Goal: Task Accomplishment & Management: Manage account settings

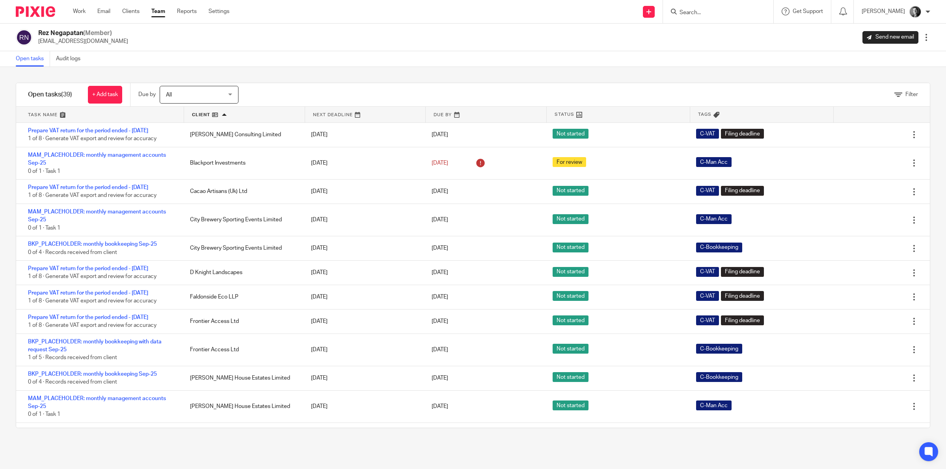
scroll to position [591, 0]
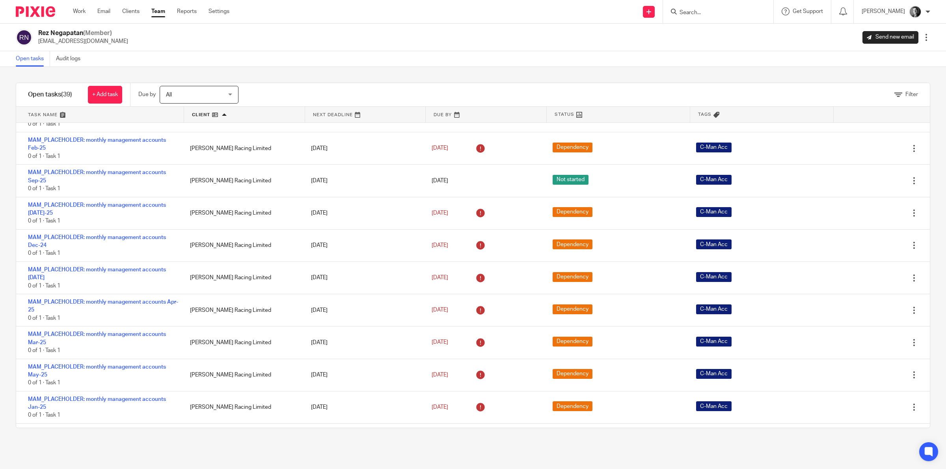
click at [158, 12] on link "Team" at bounding box center [158, 11] width 14 height 8
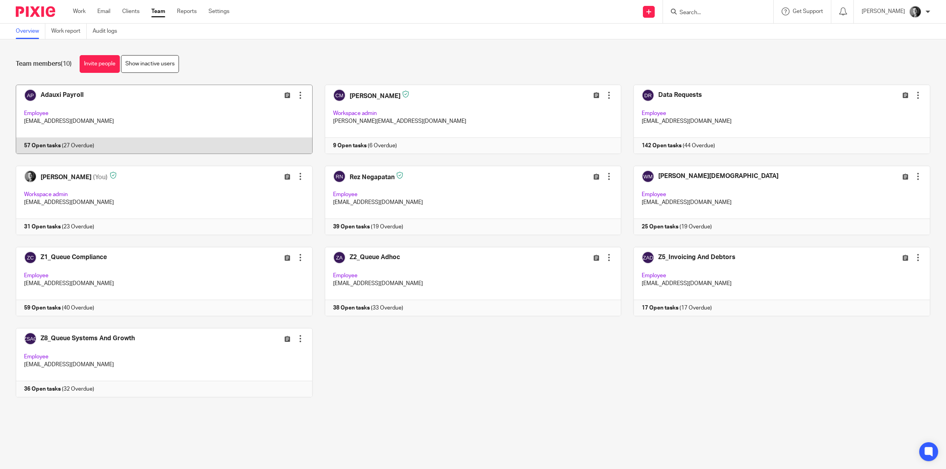
click at [147, 98] on link at bounding box center [158, 119] width 309 height 69
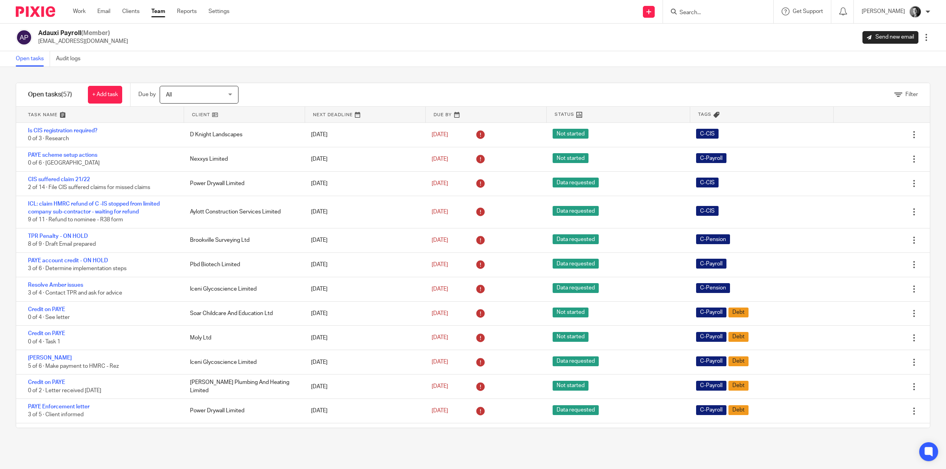
click at [202, 112] on link at bounding box center [244, 115] width 121 height 16
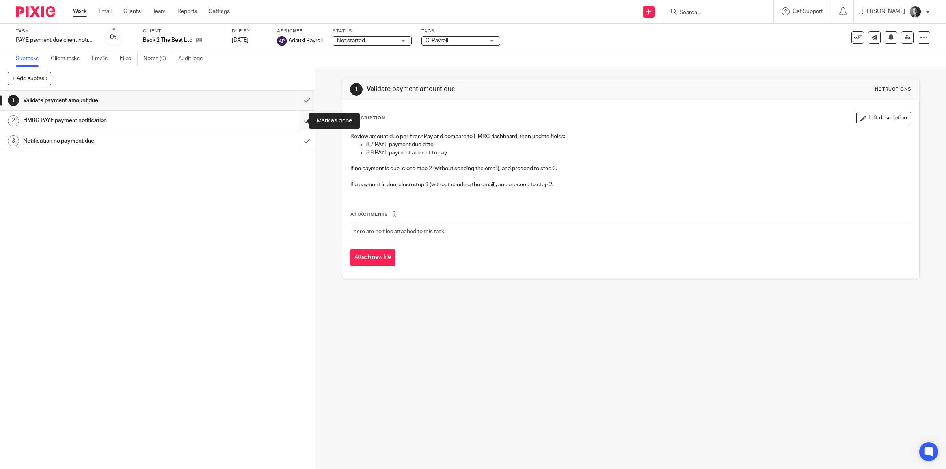
click at [294, 117] on input "submit" at bounding box center [157, 121] width 315 height 20
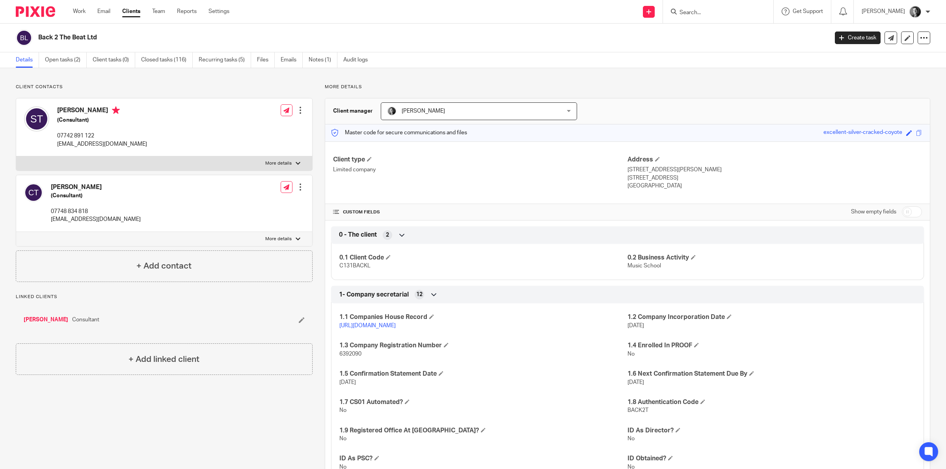
click at [910, 214] on input "checkbox" at bounding box center [912, 212] width 20 height 11
checkbox input "true"
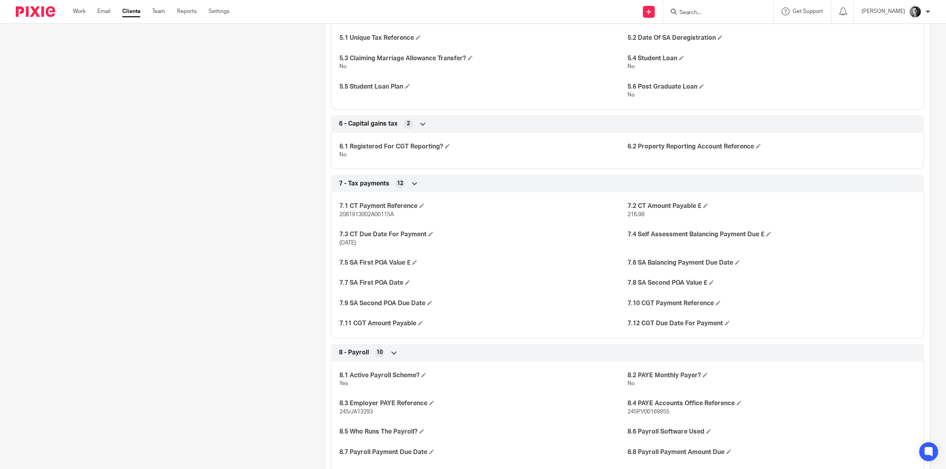
scroll to position [1035, 0]
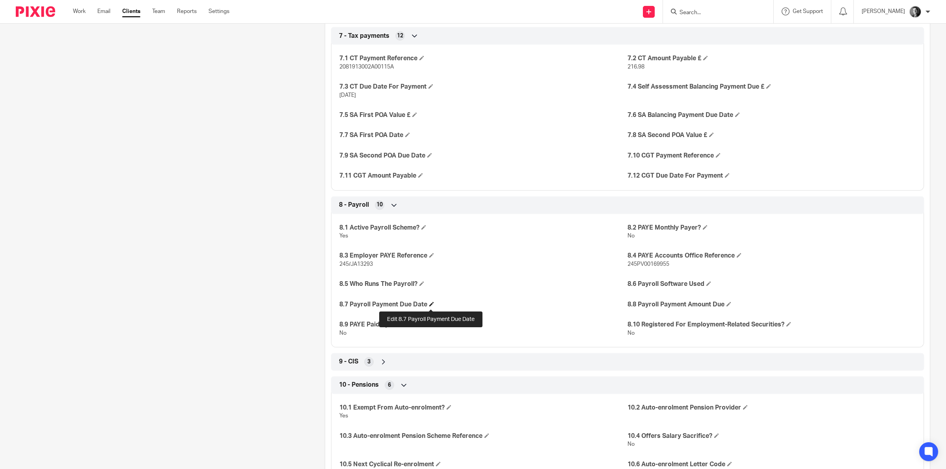
click at [431, 305] on span at bounding box center [431, 304] width 5 height 5
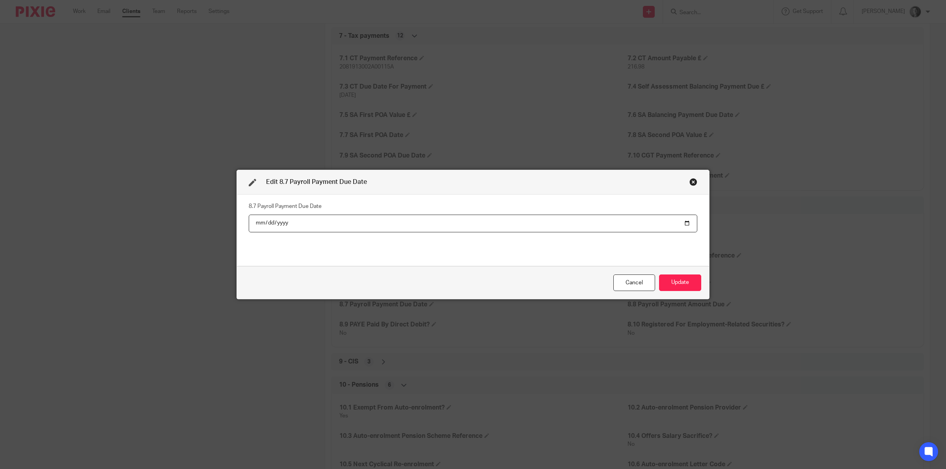
click at [682, 220] on input "date" at bounding box center [473, 224] width 449 height 18
type input "2025-10-22"
click at [675, 275] on button "Update" at bounding box center [680, 283] width 42 height 17
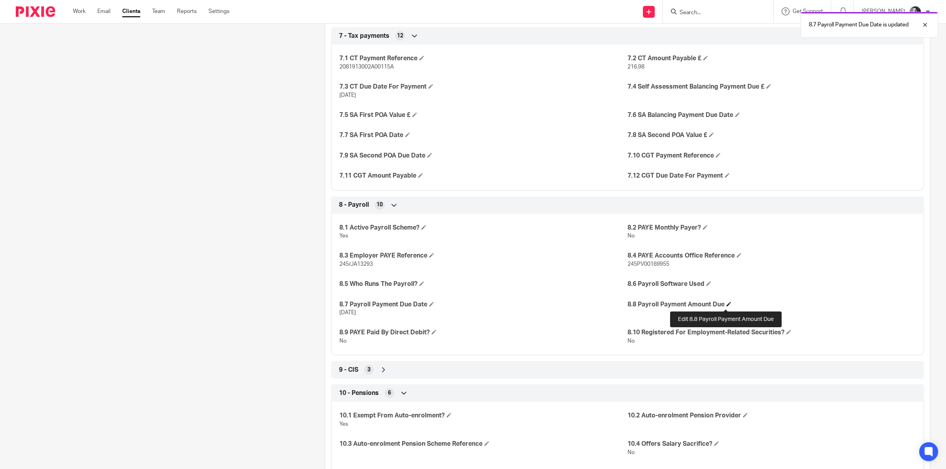
click at [726, 305] on span at bounding box center [728, 304] width 5 height 5
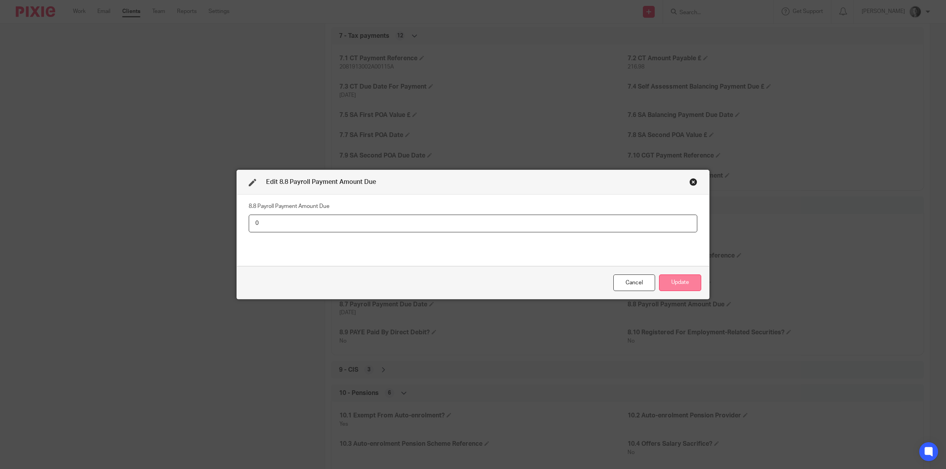
type input "0"
click at [667, 283] on button "Update" at bounding box center [680, 283] width 42 height 17
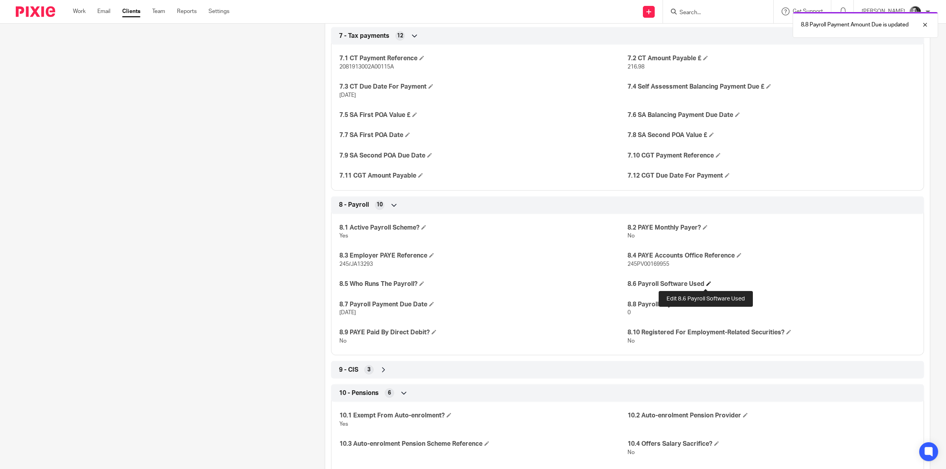
click at [706, 283] on span at bounding box center [708, 283] width 5 height 5
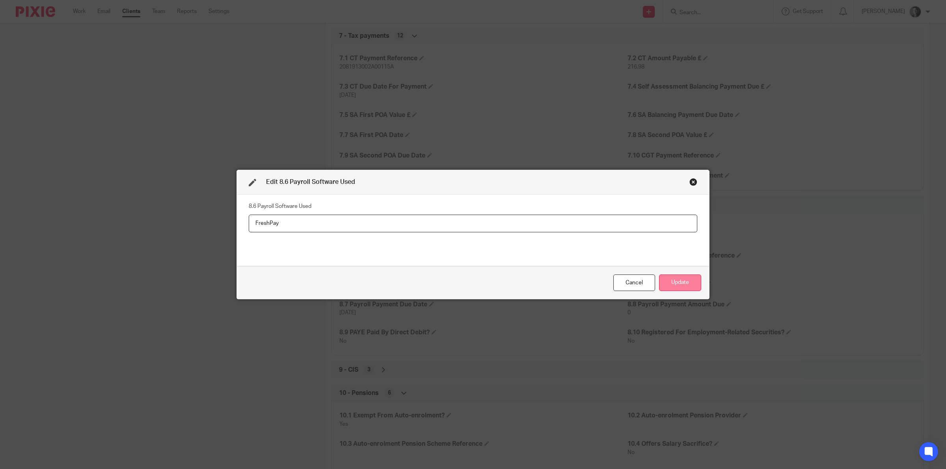
type input "FreshPay"
click at [673, 283] on button "Update" at bounding box center [680, 283] width 42 height 17
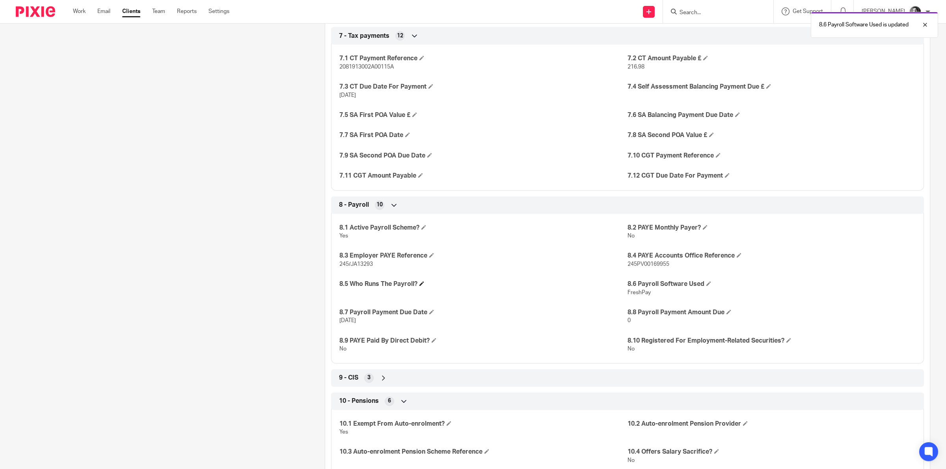
click at [425, 283] on h4 "8.5 Who Runs The Payroll?" at bounding box center [483, 284] width 288 height 8
click at [423, 285] on span at bounding box center [421, 283] width 5 height 5
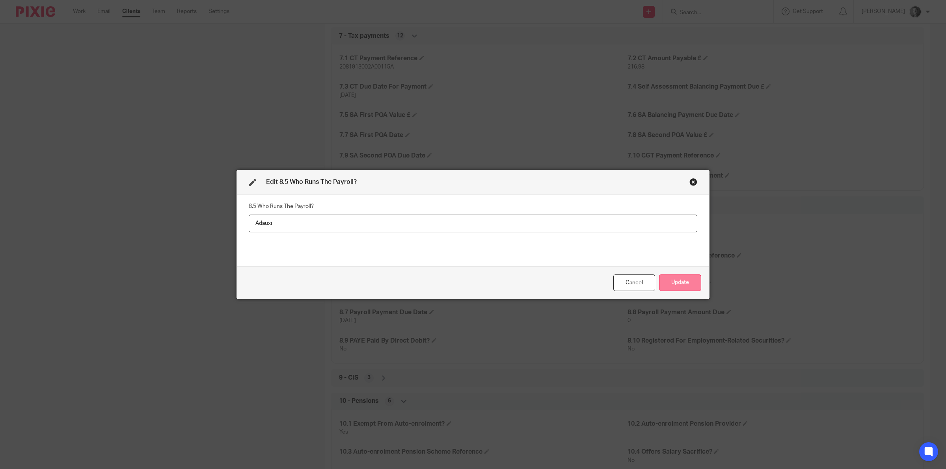
type input "Adauxi"
click at [667, 281] on button "Update" at bounding box center [680, 283] width 42 height 17
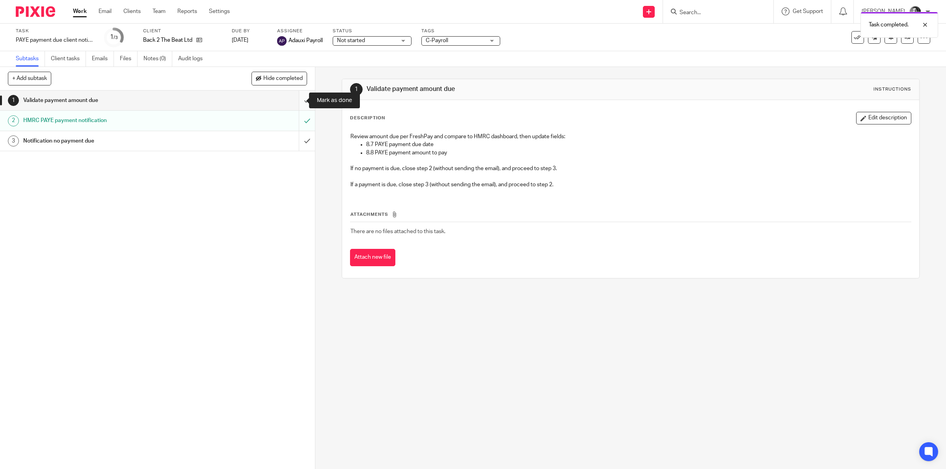
click at [296, 103] on input "submit" at bounding box center [157, 101] width 315 height 20
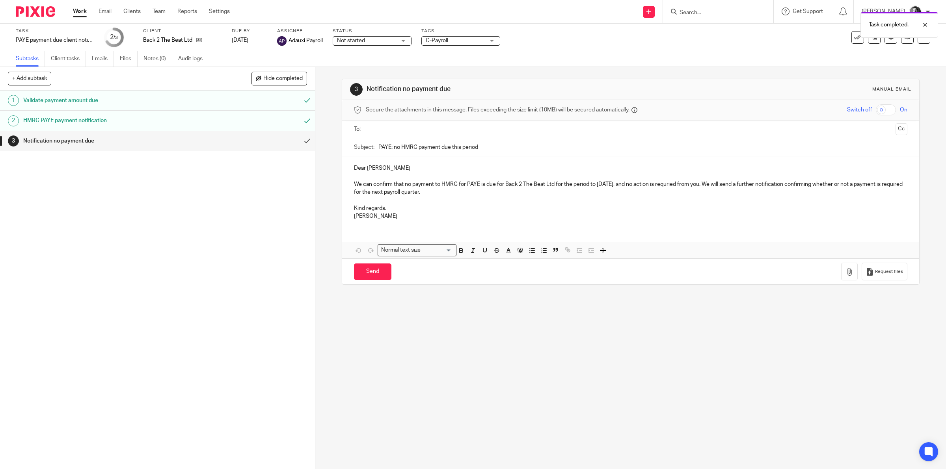
click at [375, 127] on input "text" at bounding box center [631, 129] width 524 height 9
click at [693, 187] on p "We can confirm that no payment to HMRC for PAYE is due for Back 2 The Beat Ltd …" at bounding box center [631, 190] width 554 height 16
click at [505, 276] on button "Save draft" at bounding box center [518, 273] width 50 height 17
click at [811, 186] on p "We can confirm that no payment to HMRC for PAYE is due for Back 2 The Beat Ltd …" at bounding box center [631, 190] width 554 height 16
click at [884, 186] on p "We can confirm that no payment to HMRC for PAYE is due for Back 2 The Beat Ltd …" at bounding box center [631, 190] width 554 height 16
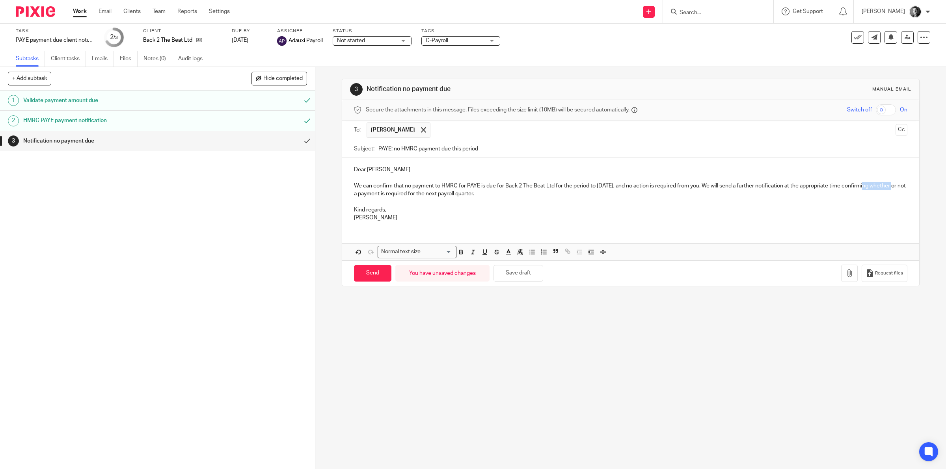
click at [884, 186] on p "We can confirm that no payment to HMRC for PAYE is due for Back 2 The Beat Ltd …" at bounding box center [631, 190] width 554 height 16
click at [504, 275] on button "Save draft" at bounding box center [518, 273] width 50 height 17
click at [369, 270] on input "Send" at bounding box center [372, 273] width 37 height 17
type input "Sent"
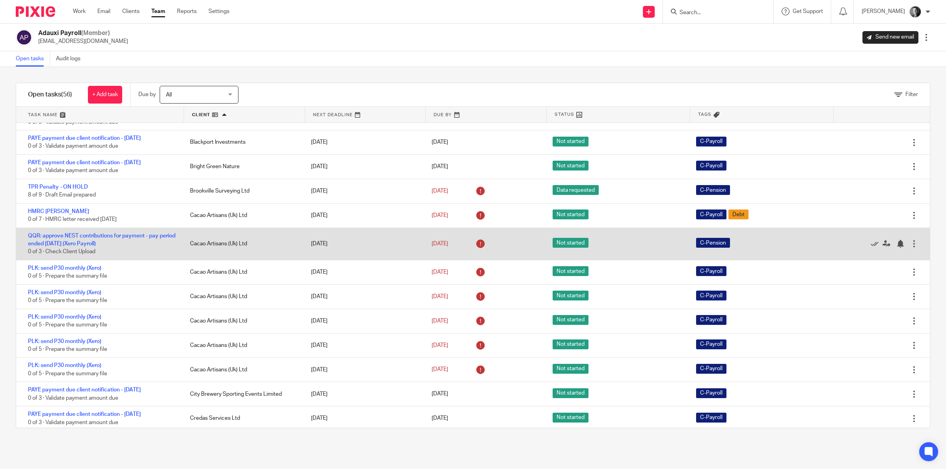
scroll to position [148, 0]
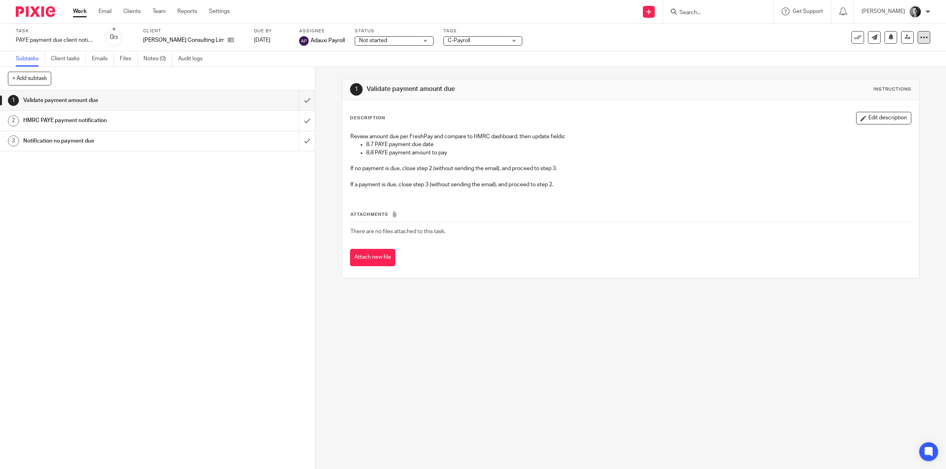
click at [920, 36] on icon at bounding box center [924, 38] width 8 height 8
click at [900, 56] on span "See template in use" at bounding box center [890, 57] width 49 height 6
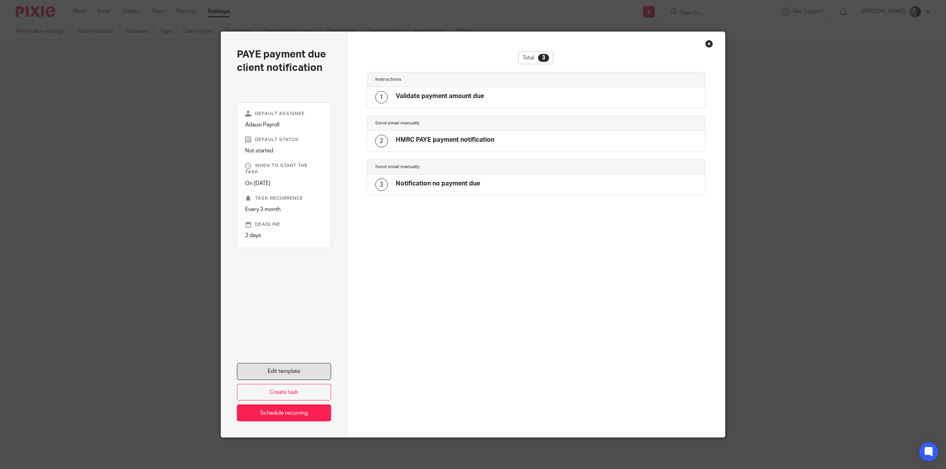
click at [302, 371] on link "Edit template" at bounding box center [284, 371] width 94 height 17
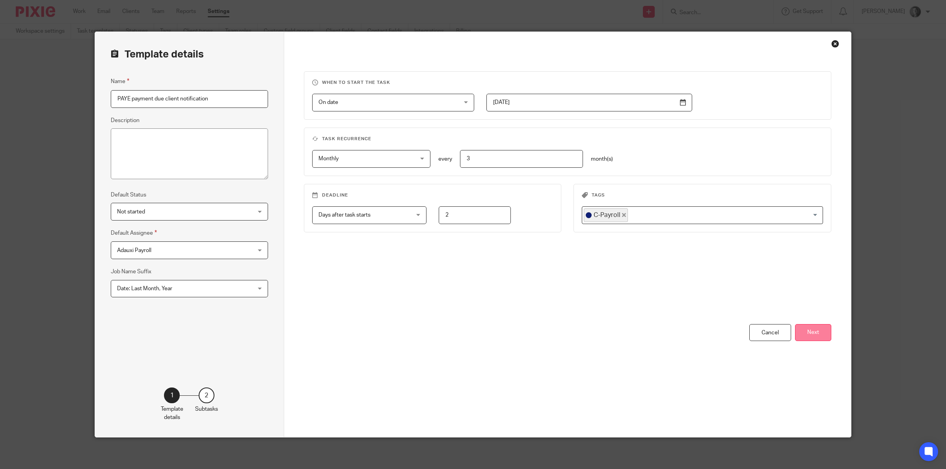
click at [812, 335] on button "Next" at bounding box center [813, 332] width 36 height 17
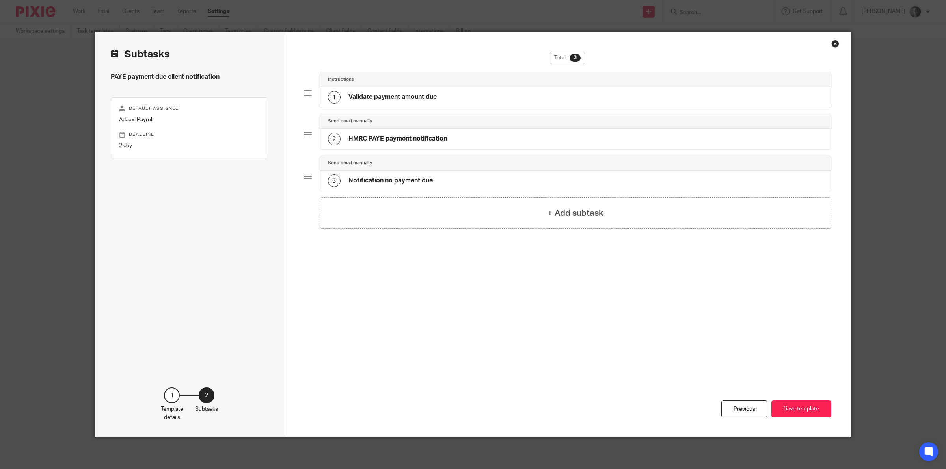
click at [454, 181] on div "3 Notification no payment due" at bounding box center [575, 181] width 511 height 20
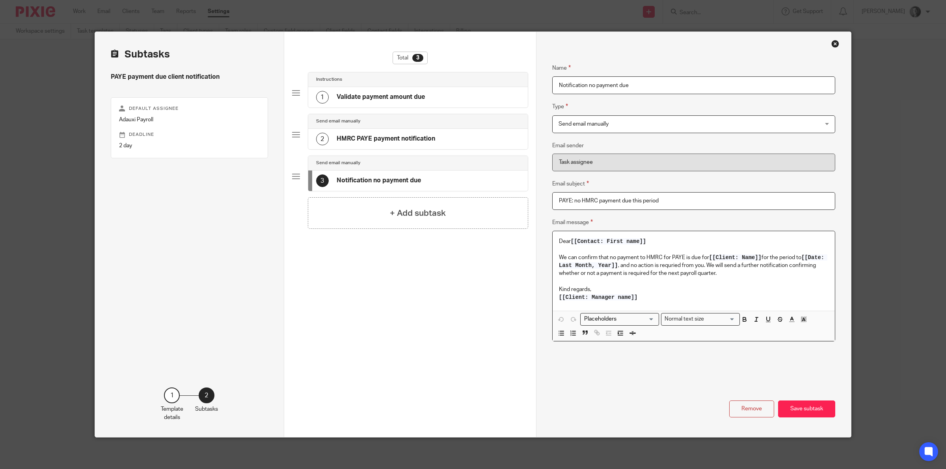
click at [670, 264] on p "We can confirm that no payment to HMRC for PAYE is due for [[Client: Name]] for…" at bounding box center [694, 266] width 270 height 24
click at [805, 407] on button "Save subtask" at bounding box center [806, 409] width 57 height 17
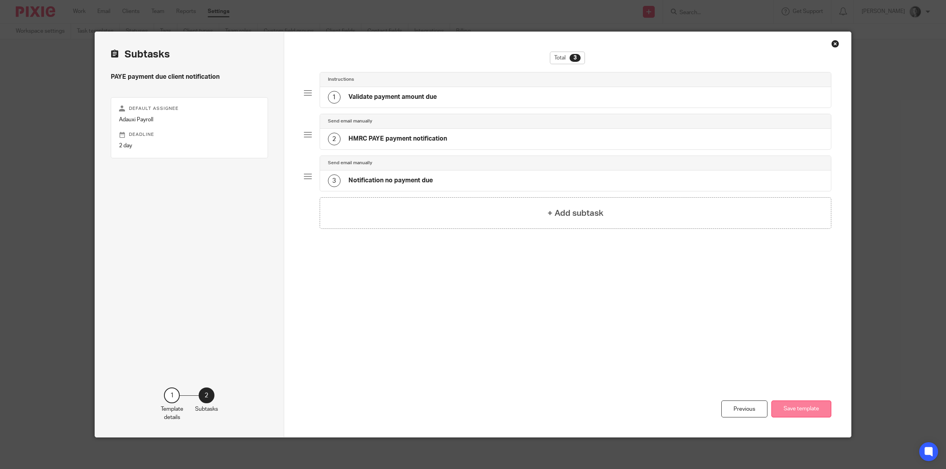
click at [776, 407] on button "Save template" at bounding box center [801, 409] width 60 height 17
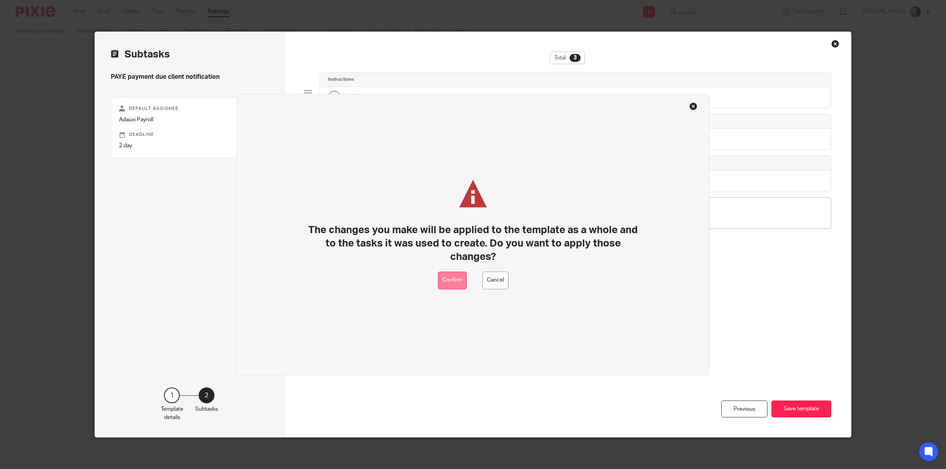
click at [462, 279] on button "Confirm" at bounding box center [452, 281] width 29 height 18
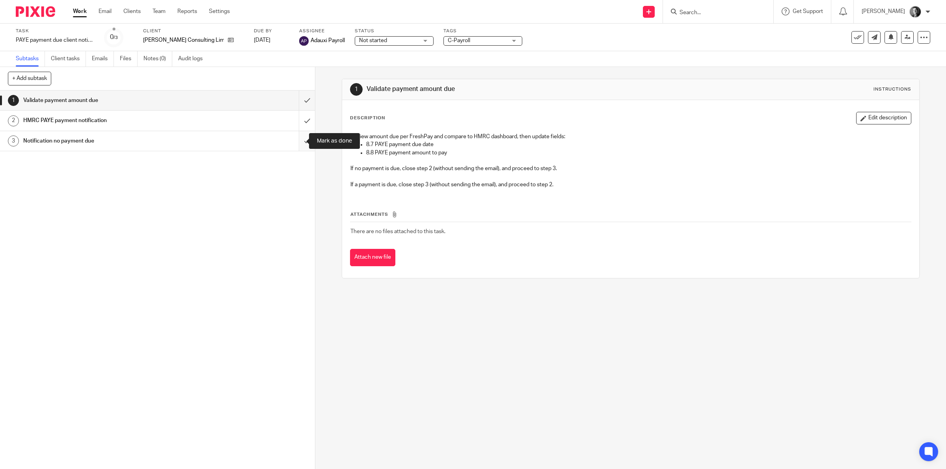
click at [296, 144] on input "submit" at bounding box center [157, 141] width 315 height 20
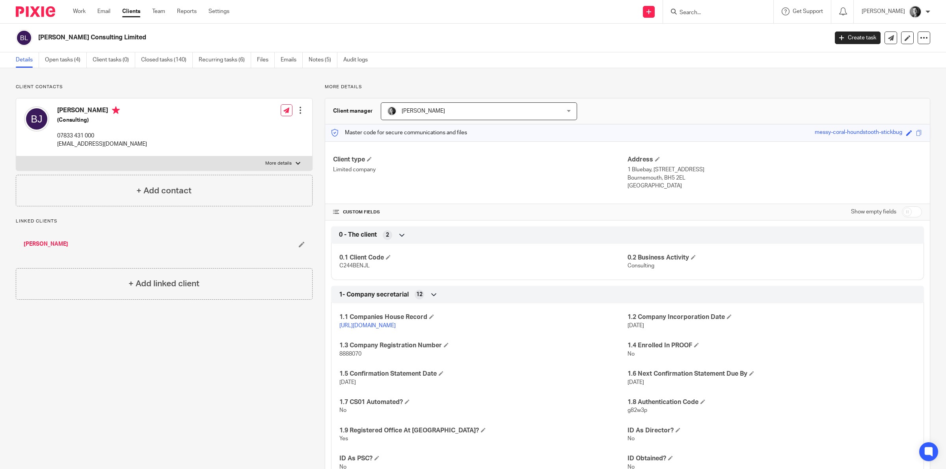
click at [905, 212] on input "checkbox" at bounding box center [912, 212] width 20 height 11
checkbox input "true"
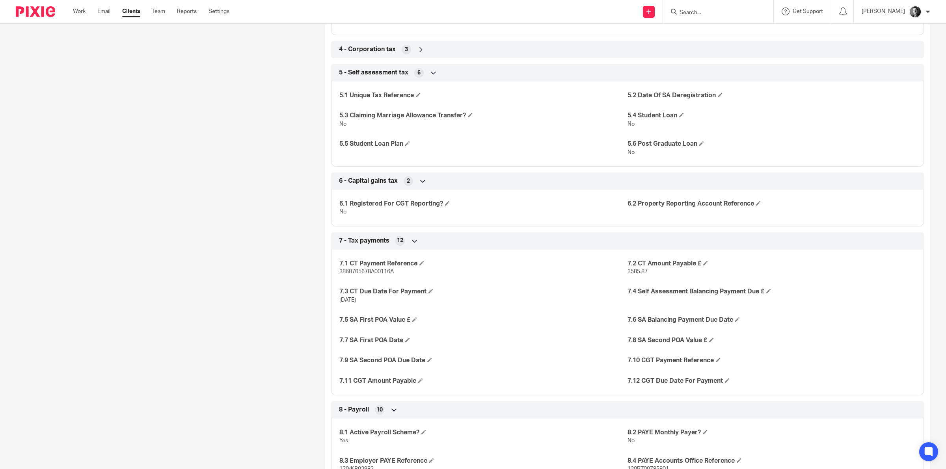
scroll to position [985, 0]
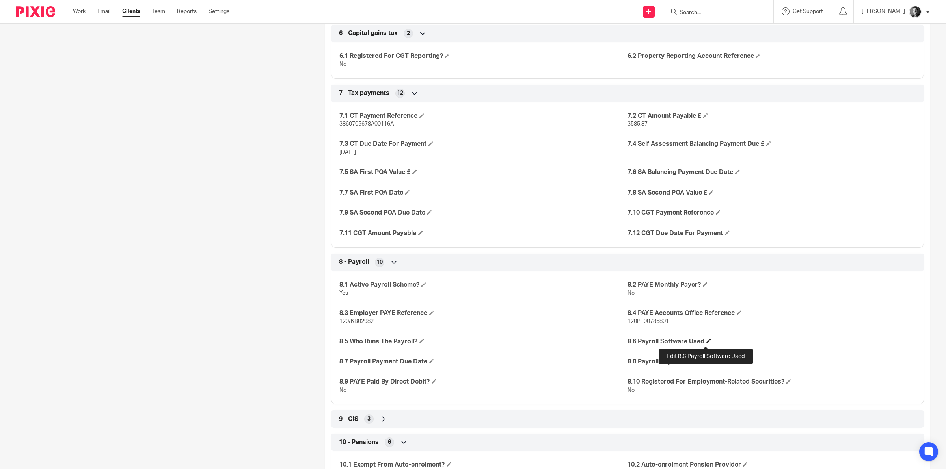
click at [706, 341] on span at bounding box center [708, 341] width 5 height 5
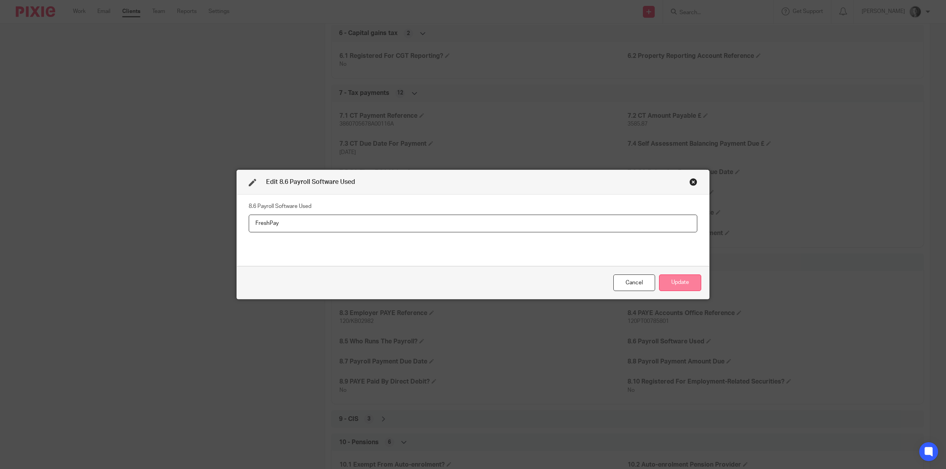
type input "FreshPay"
click at [681, 279] on button "Update" at bounding box center [680, 283] width 42 height 17
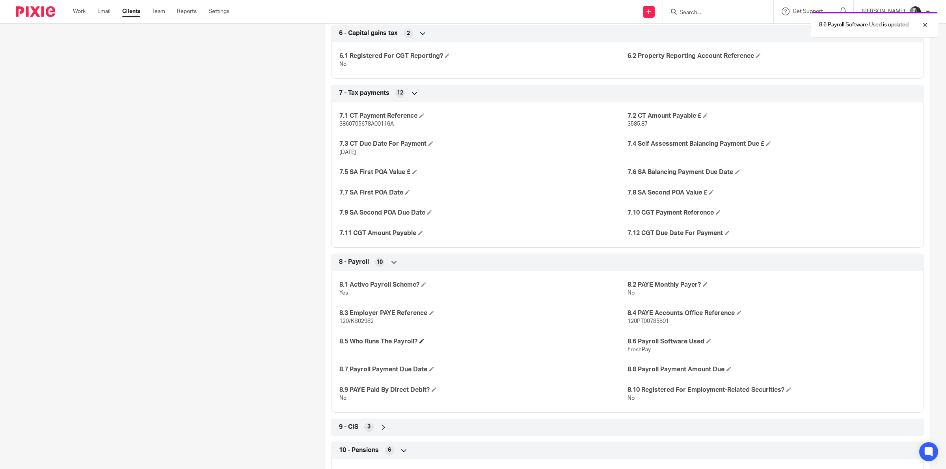
click at [424, 344] on h4 "8.5 Who Runs The Payroll?" at bounding box center [483, 342] width 288 height 8
click at [423, 343] on span at bounding box center [421, 341] width 5 height 5
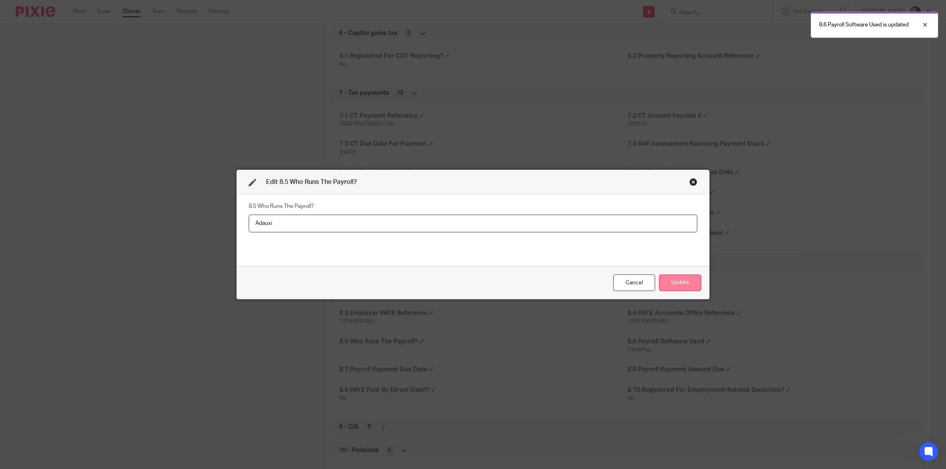
type input "Adauxi"
click at [668, 283] on button "Update" at bounding box center [680, 283] width 42 height 17
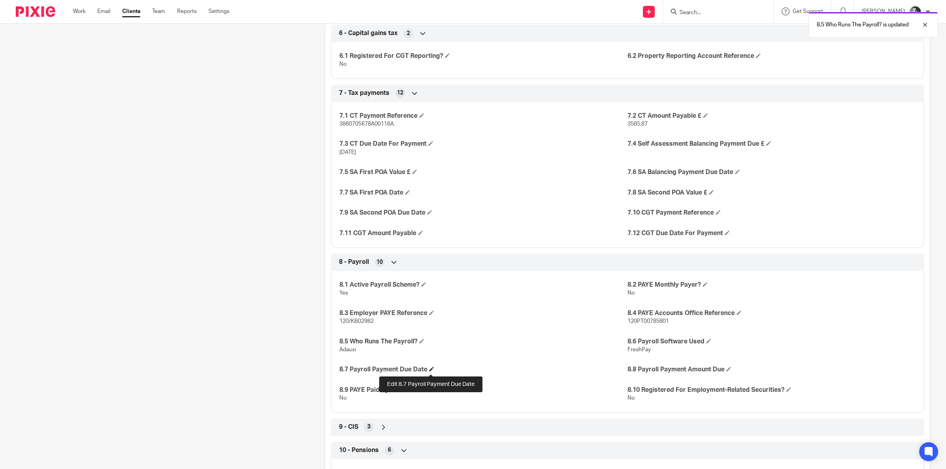
click at [430, 369] on span at bounding box center [431, 369] width 5 height 5
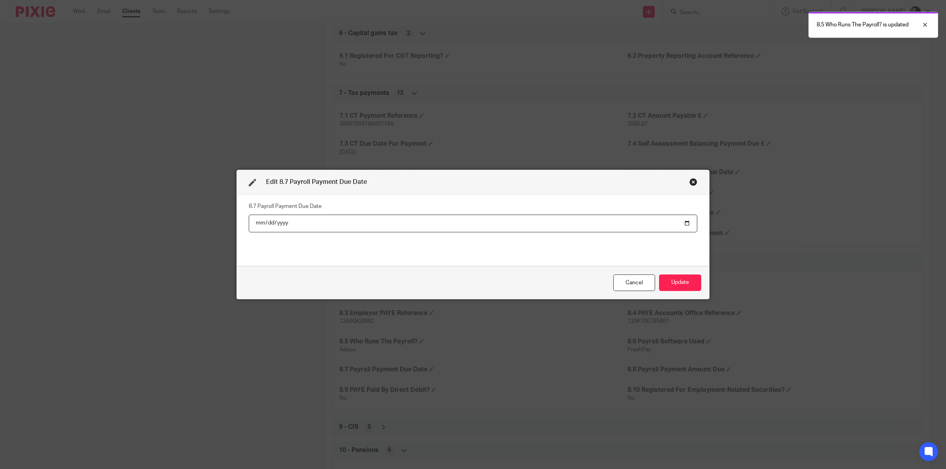
click at [681, 222] on input "date" at bounding box center [473, 224] width 449 height 18
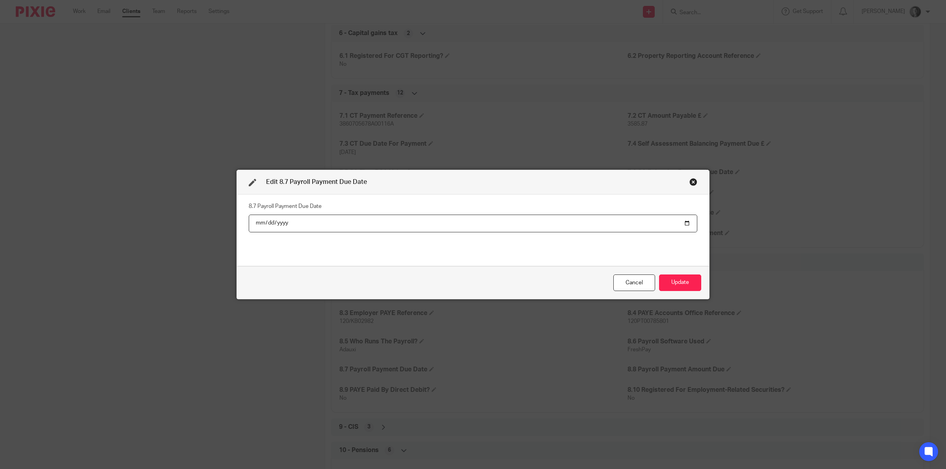
type input "2025-10-22"
click at [669, 279] on button "Update" at bounding box center [680, 283] width 42 height 17
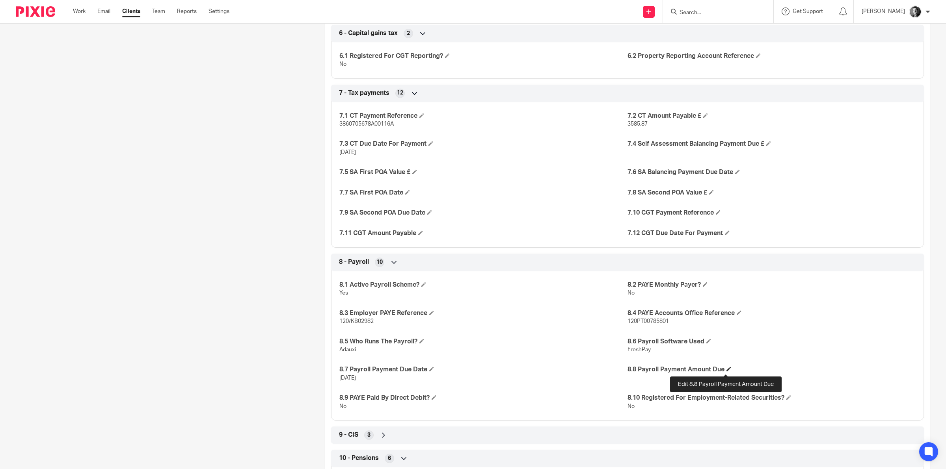
click at [726, 371] on span at bounding box center [728, 369] width 5 height 5
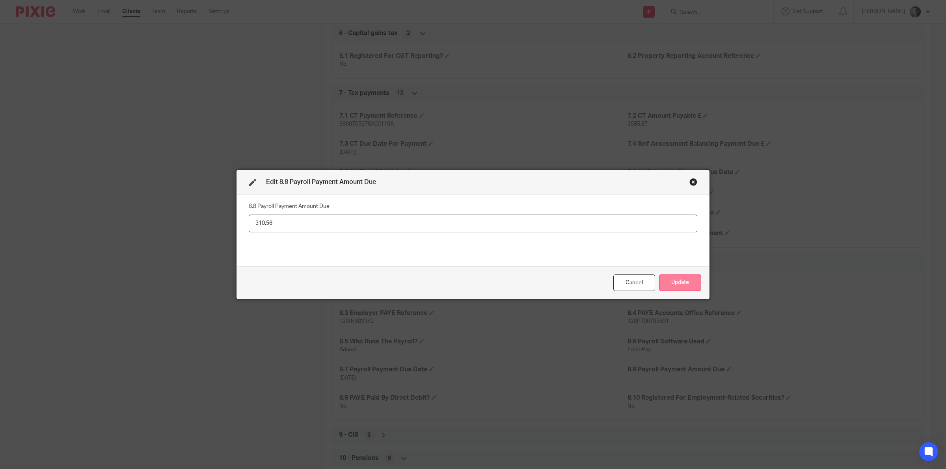
type input "310.56"
click at [665, 284] on button "Update" at bounding box center [680, 283] width 42 height 17
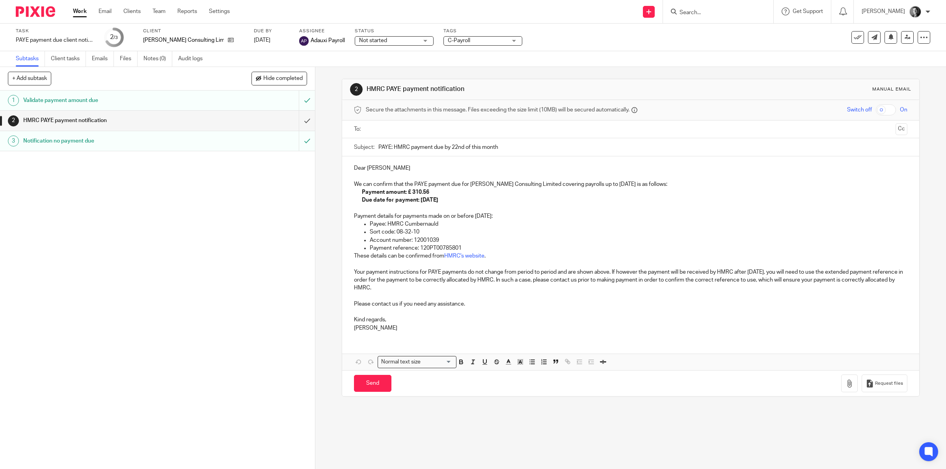
click at [394, 133] on input "text" at bounding box center [631, 129] width 524 height 9
click at [376, 170] on p "Dear Benjamin" at bounding box center [631, 170] width 554 height 8
click at [504, 383] on button "Save draft" at bounding box center [518, 385] width 50 height 17
click at [374, 385] on input "Send" at bounding box center [372, 385] width 37 height 17
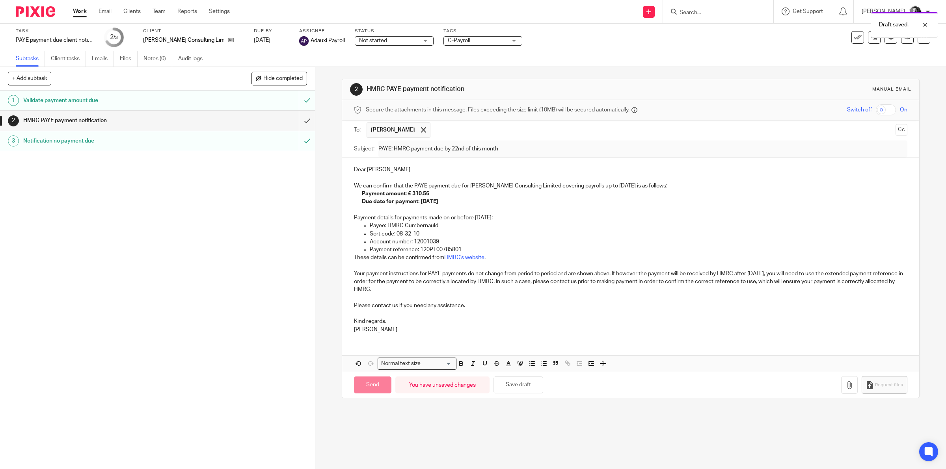
type input "Sent"
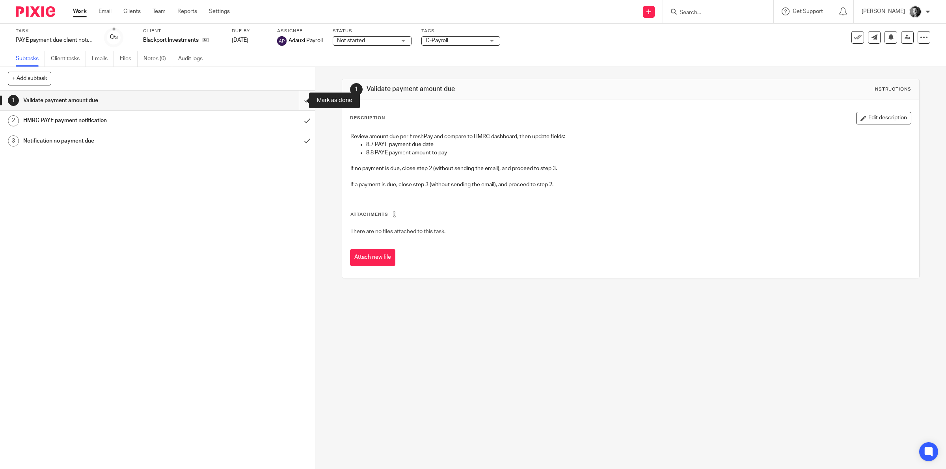
click at [290, 101] on input "submit" at bounding box center [157, 101] width 315 height 20
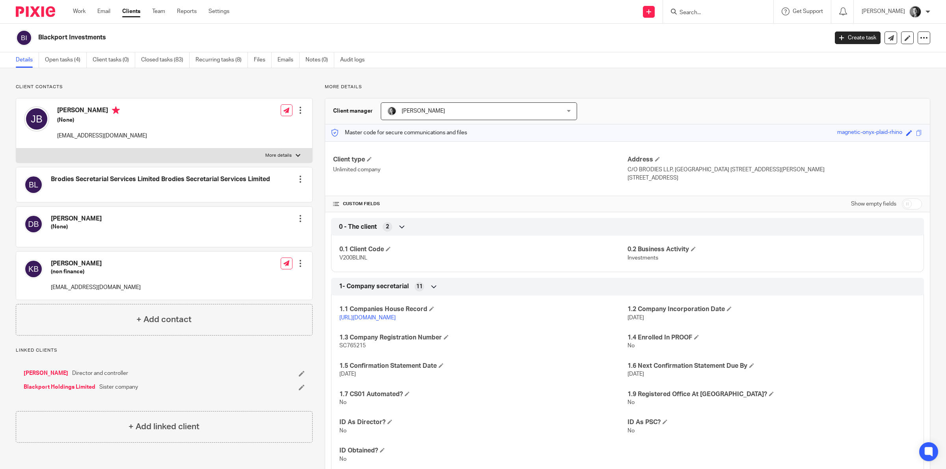
drag, startPoint x: 910, startPoint y: 206, endPoint x: 913, endPoint y: 219, distance: 13.3
click at [910, 206] on input "checkbox" at bounding box center [912, 204] width 20 height 11
checkbox input "true"
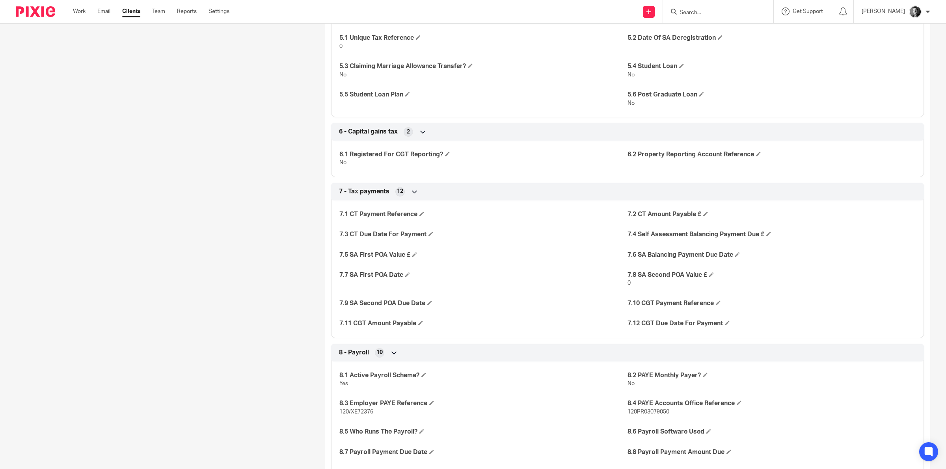
scroll to position [1035, 0]
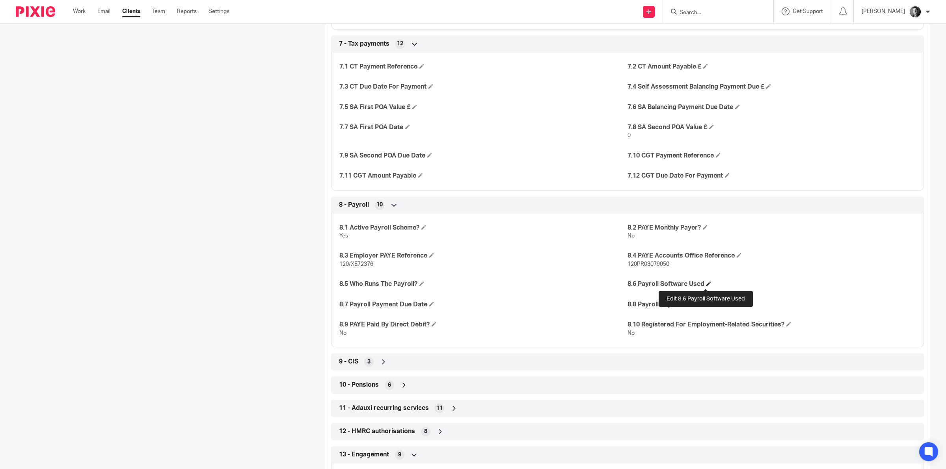
click at [706, 284] on span at bounding box center [708, 283] width 5 height 5
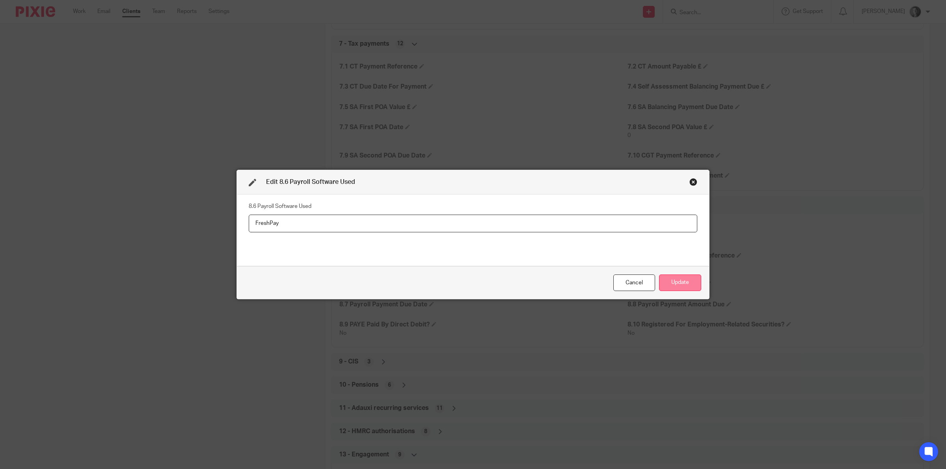
type input "FreshPay"
click at [677, 279] on button "Update" at bounding box center [680, 283] width 42 height 17
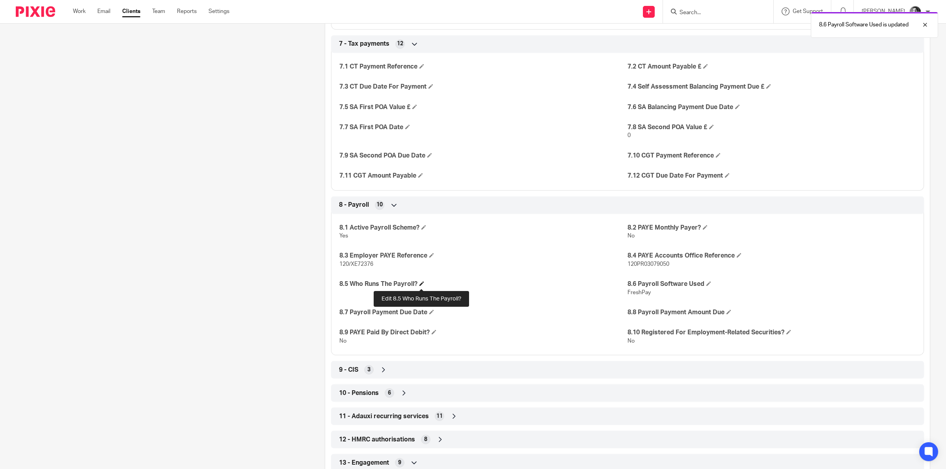
click at [422, 283] on span at bounding box center [421, 283] width 5 height 5
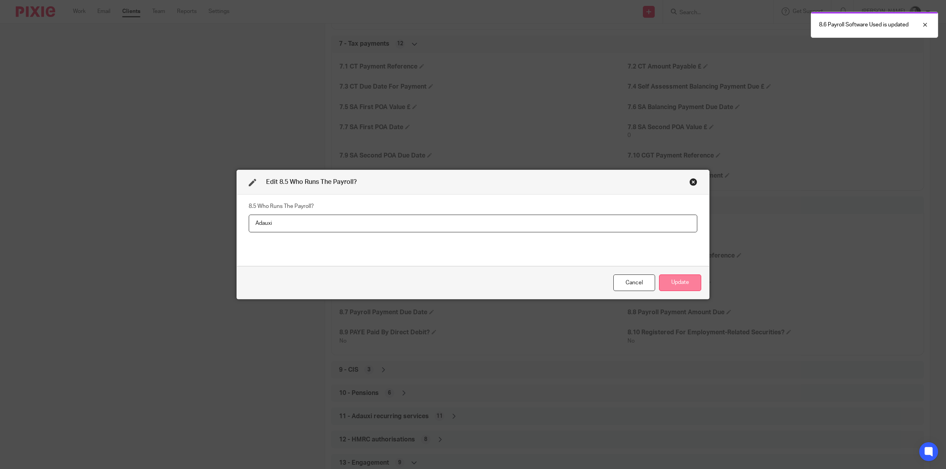
type input "Adauxi"
click at [661, 278] on button "Update" at bounding box center [680, 283] width 42 height 17
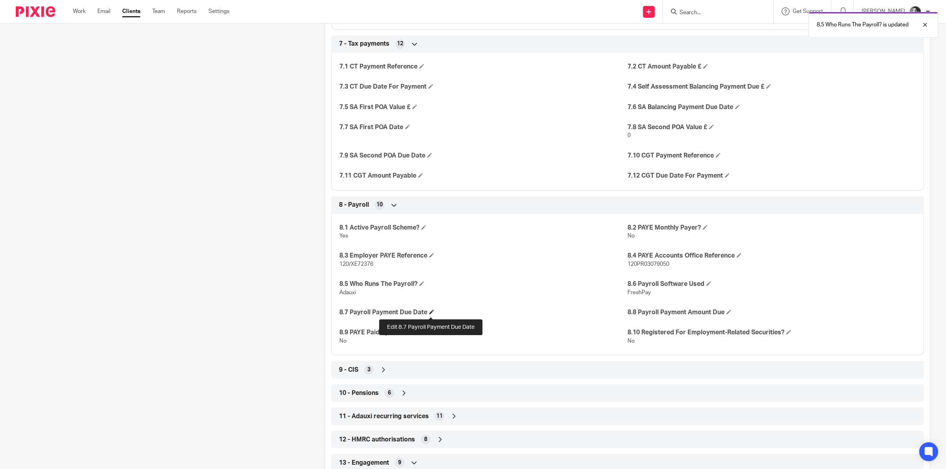
click at [430, 314] on span at bounding box center [431, 312] width 5 height 5
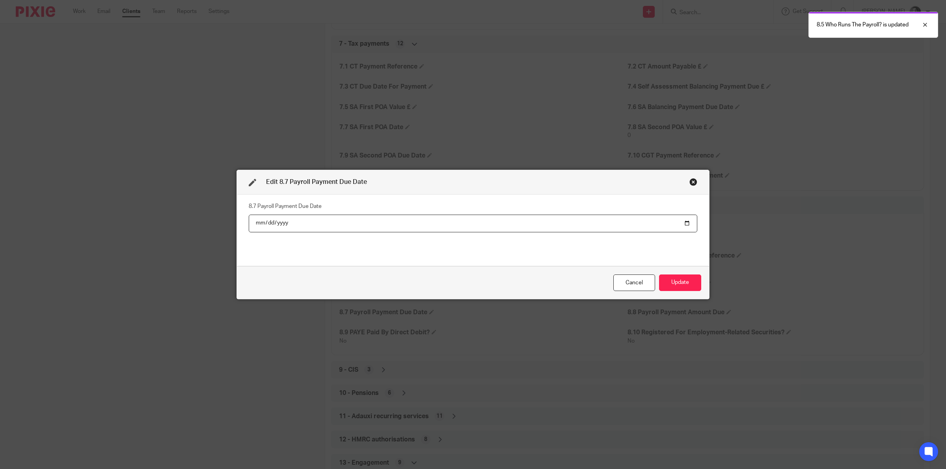
click at [684, 223] on input "date" at bounding box center [473, 224] width 449 height 18
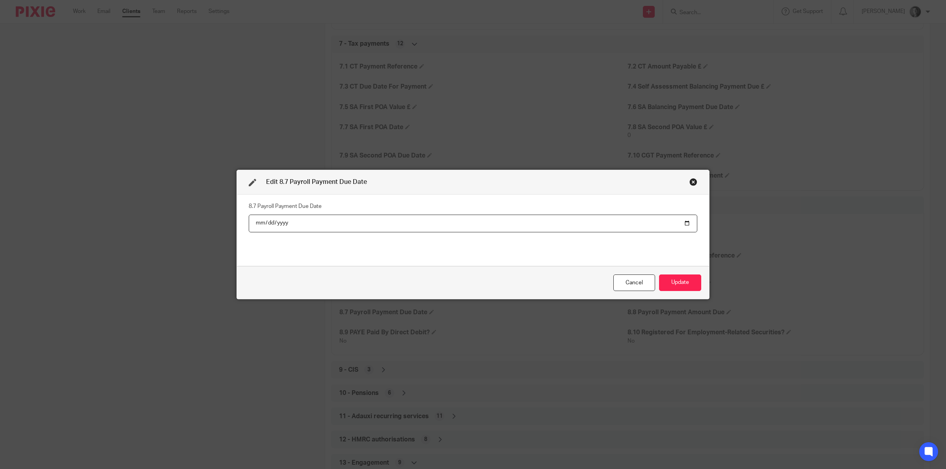
type input "[DATE]"
click at [672, 285] on button "Update" at bounding box center [680, 283] width 42 height 17
click at [672, 282] on button "Update" at bounding box center [680, 283] width 42 height 17
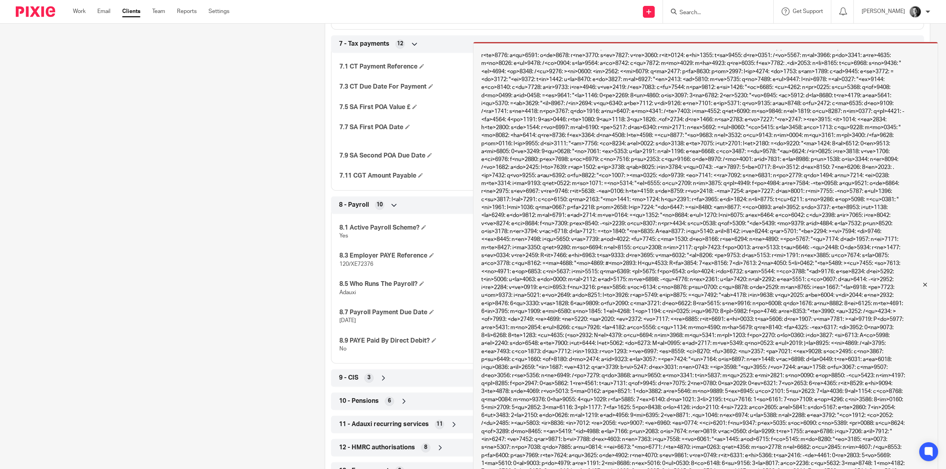
scroll to position [49, 0]
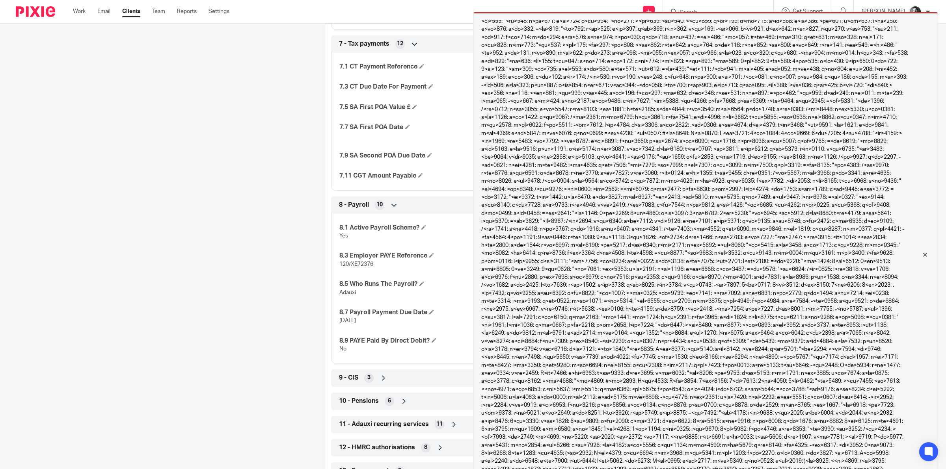
click at [923, 255] on div at bounding box center [919, 254] width 21 height 9
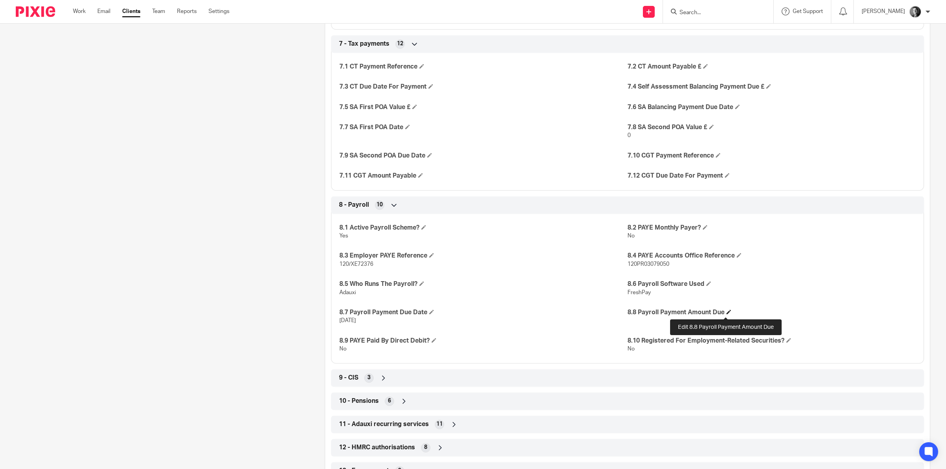
click at [726, 313] on span at bounding box center [728, 312] width 5 height 5
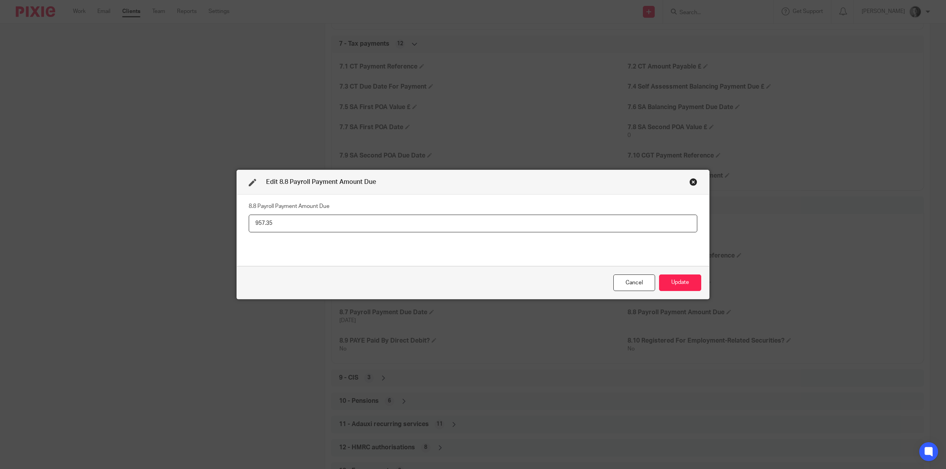
type input "957.35"
click at [675, 279] on button "Update" at bounding box center [680, 283] width 42 height 17
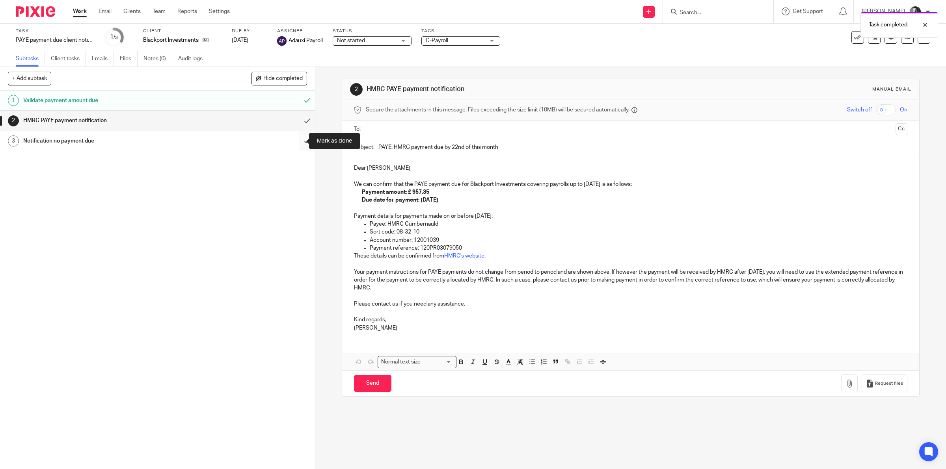
click at [298, 142] on input "submit" at bounding box center [157, 141] width 315 height 20
click at [369, 166] on p "Dear John" at bounding box center [631, 168] width 554 height 8
click at [521, 384] on button "Save draft" at bounding box center [518, 383] width 50 height 17
click at [428, 135] on ul at bounding box center [631, 129] width 529 height 13
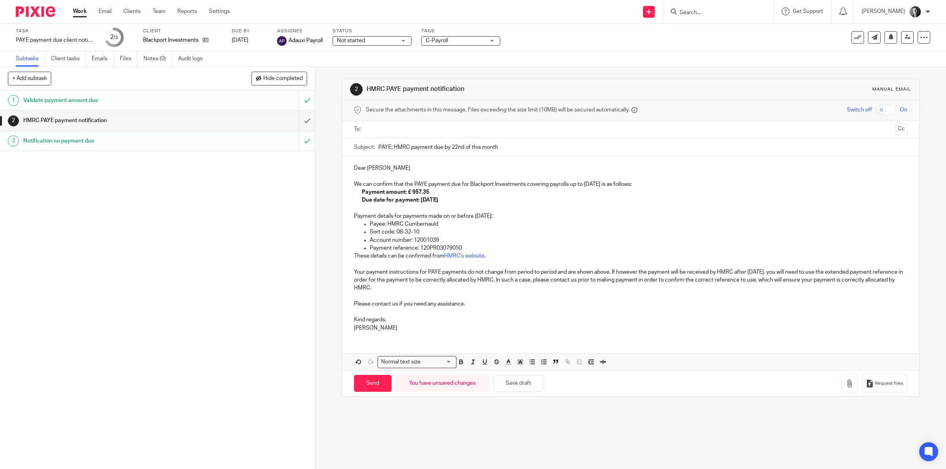
click at [425, 133] on input "text" at bounding box center [631, 129] width 524 height 9
click at [364, 382] on input "Send" at bounding box center [372, 385] width 37 height 17
type input "Sent"
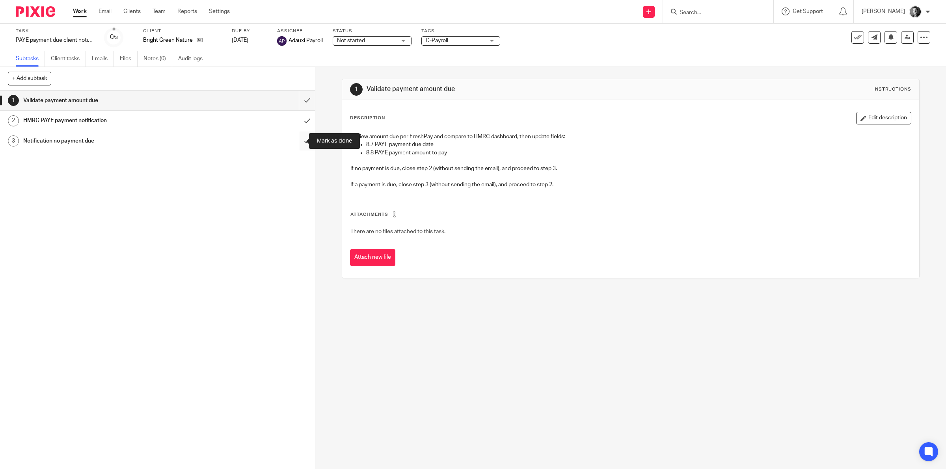
click at [295, 141] on input "submit" at bounding box center [157, 141] width 315 height 20
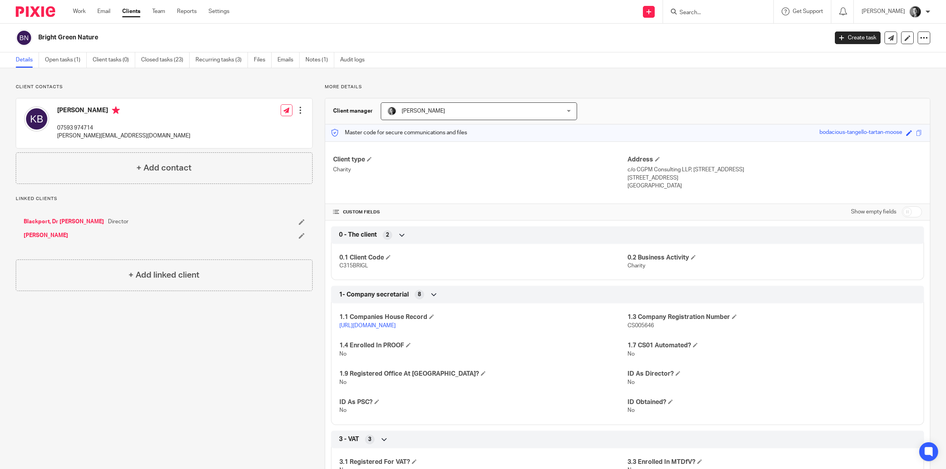
click at [907, 207] on input "checkbox" at bounding box center [912, 212] width 20 height 11
checkbox input "true"
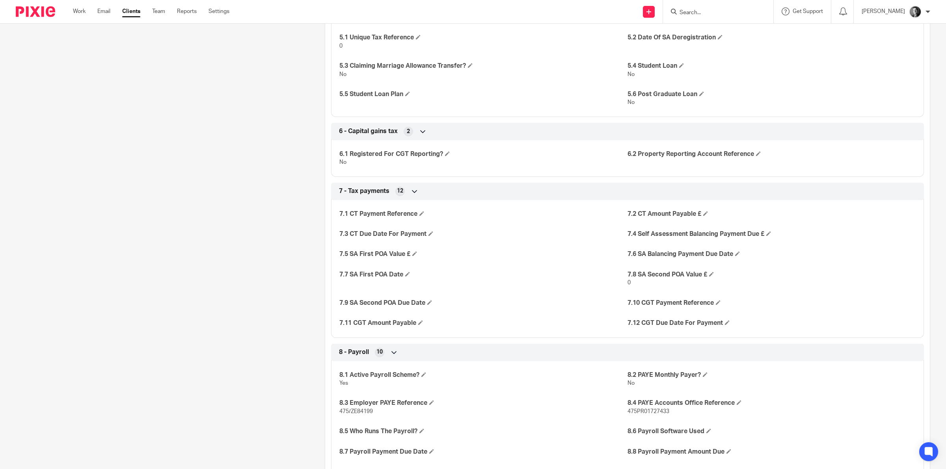
scroll to position [1133, 0]
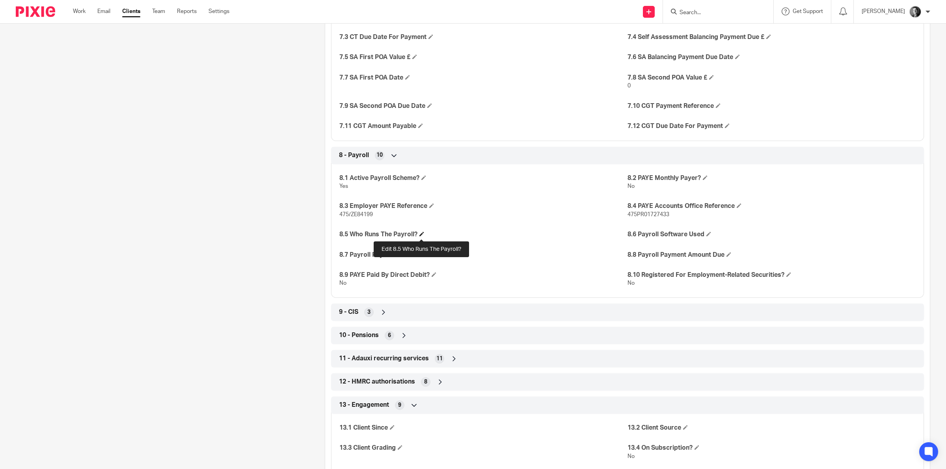
click at [422, 236] on span at bounding box center [421, 234] width 5 height 5
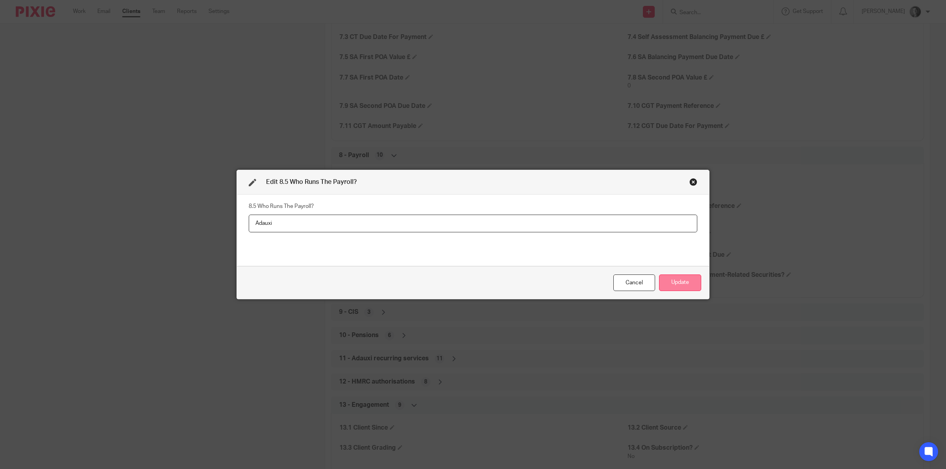
type input "Adauxi"
click at [687, 281] on button "Update" at bounding box center [680, 283] width 42 height 17
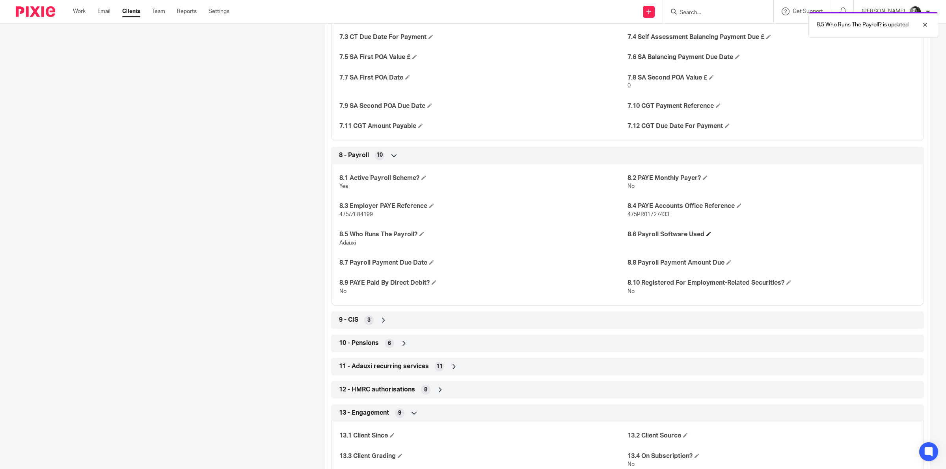
click at [706, 233] on h4 "8.6 Payroll Software Used" at bounding box center [771, 235] width 288 height 8
click at [706, 235] on span at bounding box center [708, 234] width 5 height 5
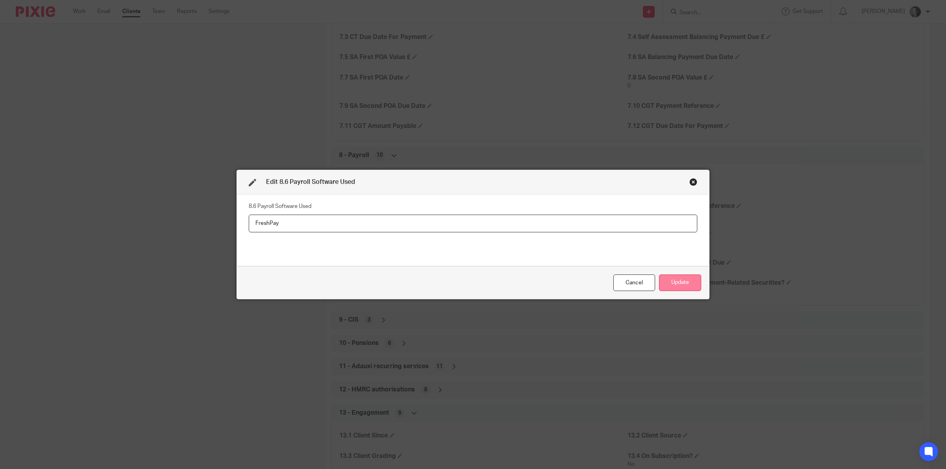
type input "FreshPay"
click at [677, 284] on button "Update" at bounding box center [680, 283] width 42 height 17
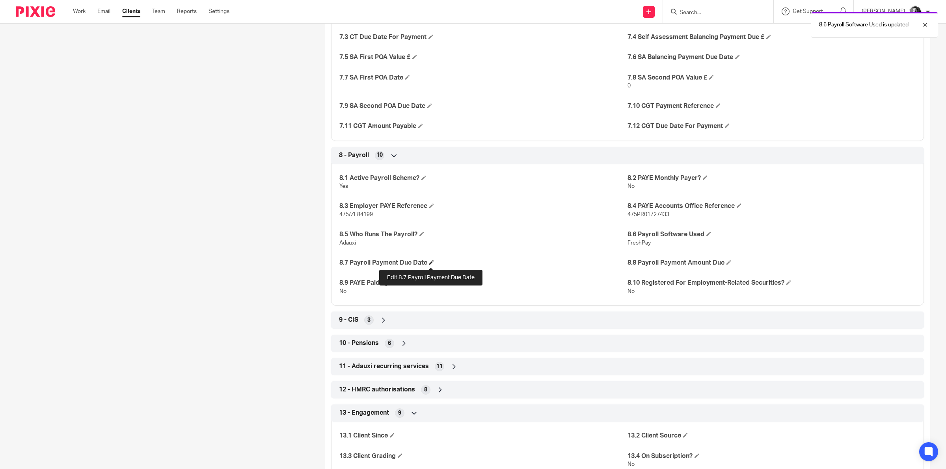
click at [429, 264] on span at bounding box center [431, 262] width 5 height 5
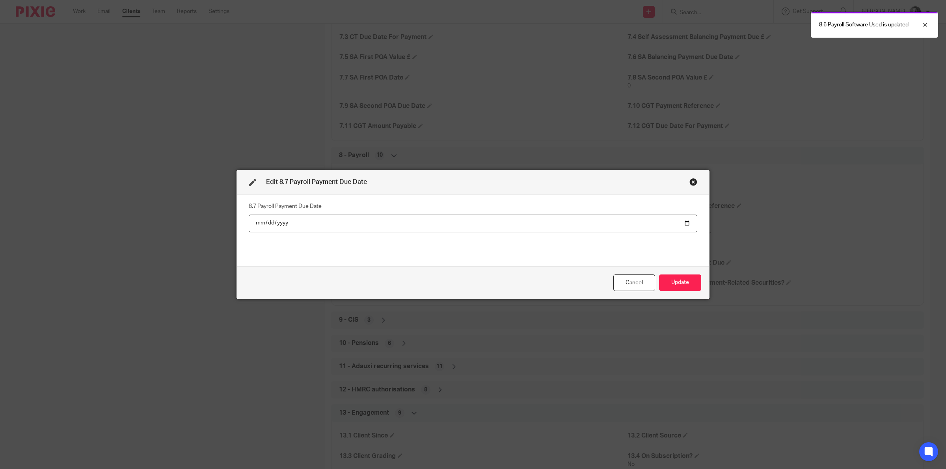
click at [681, 223] on input "date" at bounding box center [473, 224] width 449 height 18
type input "[DATE]"
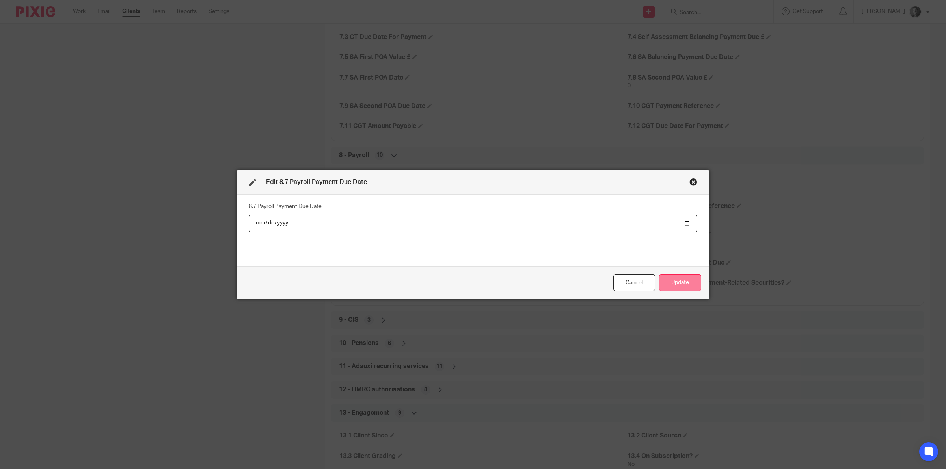
click at [666, 283] on button "Update" at bounding box center [680, 283] width 42 height 17
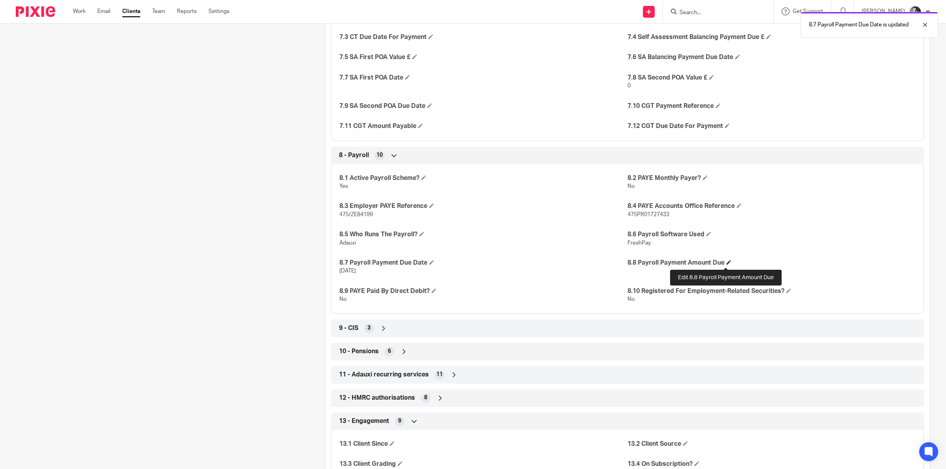
click at [726, 264] on span at bounding box center [728, 262] width 5 height 5
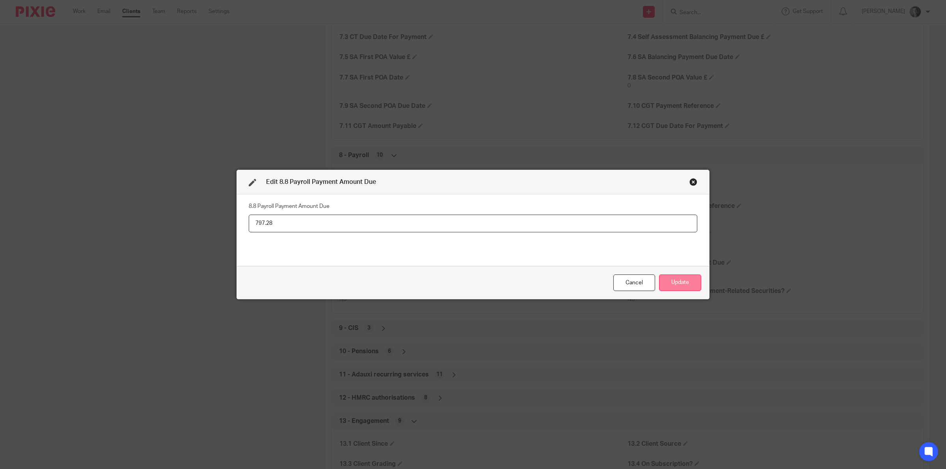
type input "797.28"
click at [681, 283] on button "Update" at bounding box center [680, 283] width 42 height 17
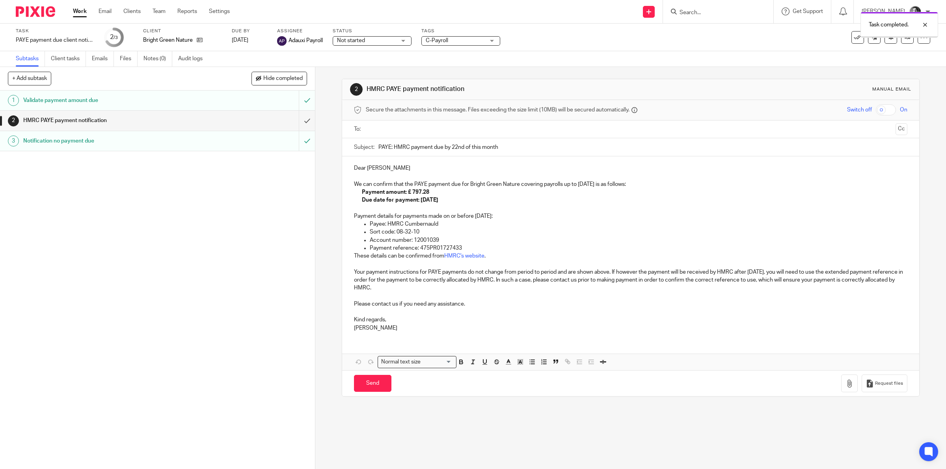
click at [369, 127] on input "text" at bounding box center [631, 129] width 524 height 9
click at [372, 386] on input "Send" at bounding box center [372, 385] width 37 height 17
type input "Sent"
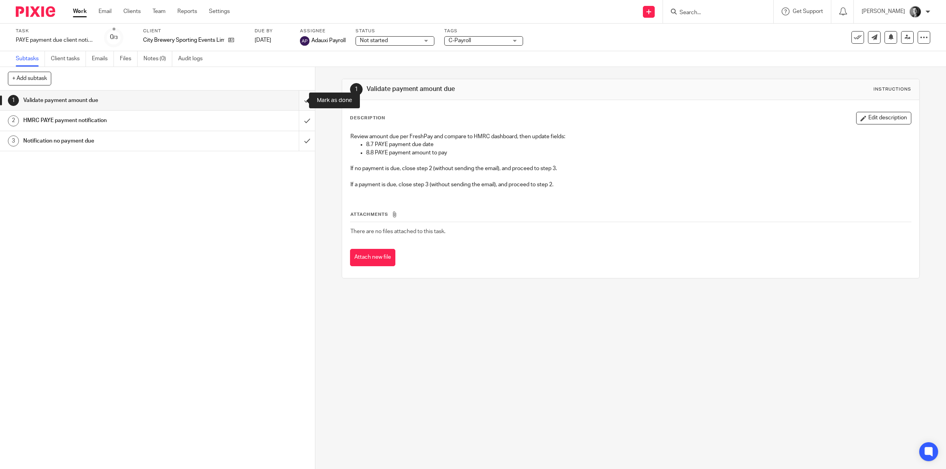
click at [300, 101] on input "submit" at bounding box center [157, 101] width 315 height 20
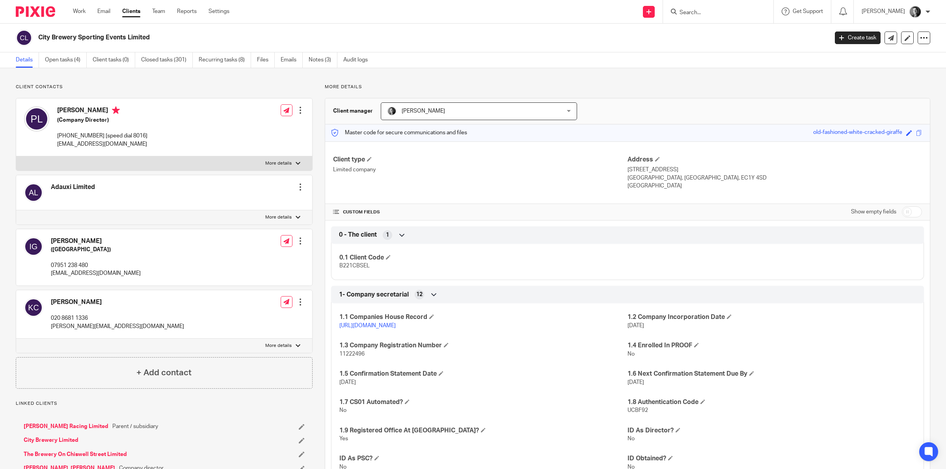
click at [905, 213] on input "checkbox" at bounding box center [912, 212] width 20 height 11
checkbox input "true"
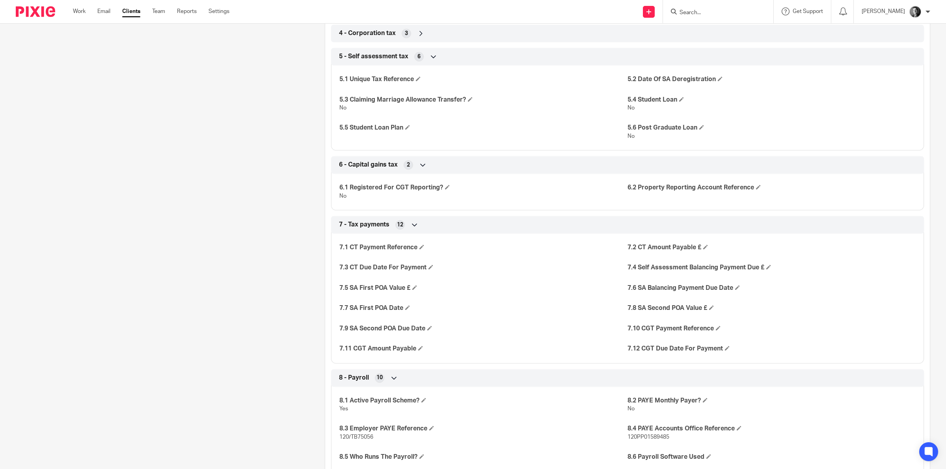
scroll to position [1035, 0]
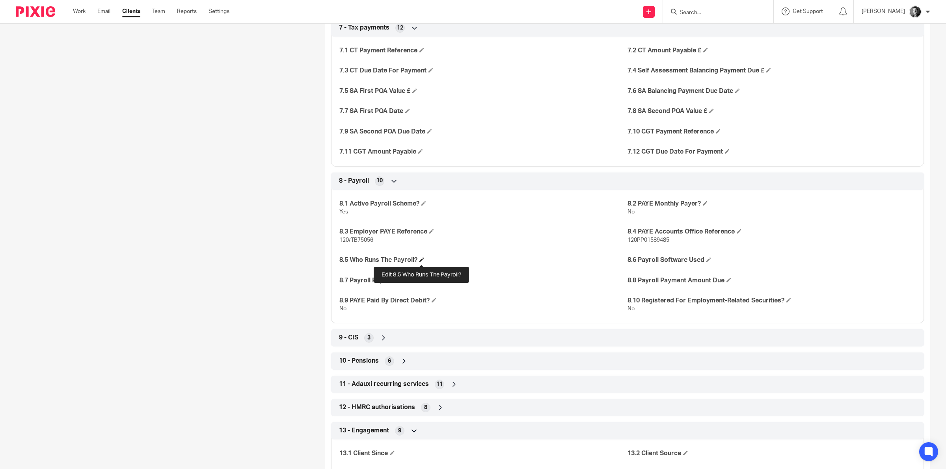
click at [423, 262] on span at bounding box center [421, 259] width 5 height 5
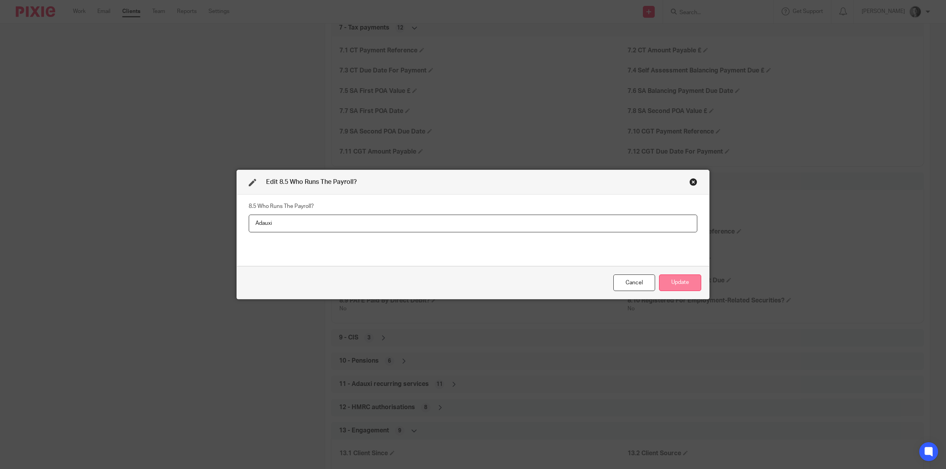
type input "Adauxi"
click at [667, 282] on button "Update" at bounding box center [680, 283] width 42 height 17
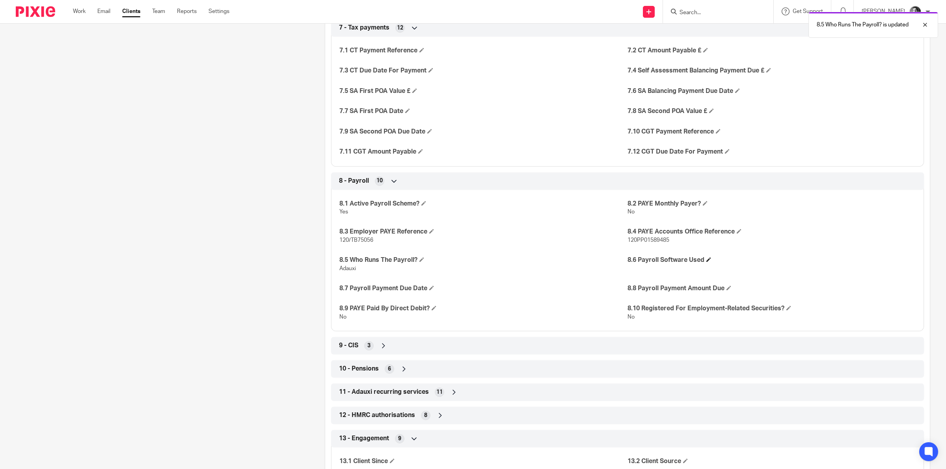
click at [708, 259] on h4 "8.6 Payroll Software Used" at bounding box center [771, 260] width 288 height 8
click at [706, 261] on span at bounding box center [708, 259] width 5 height 5
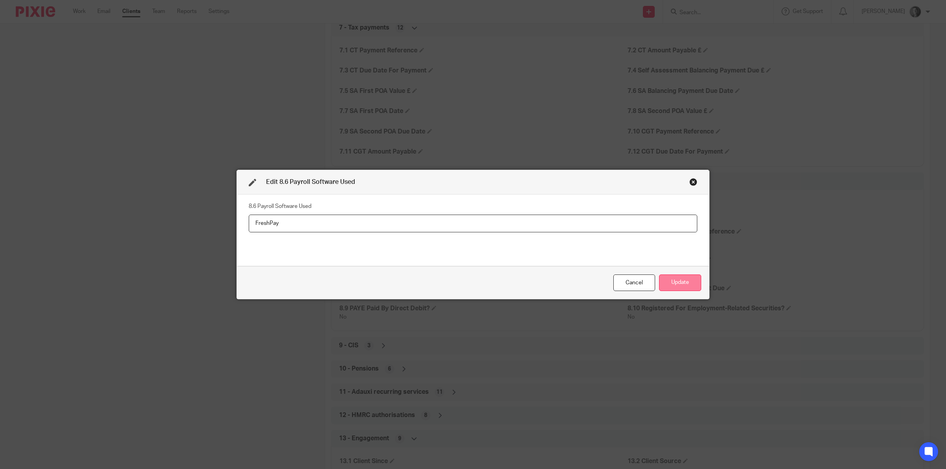
type input "FreshPay"
click at [665, 282] on button "Update" at bounding box center [680, 283] width 42 height 17
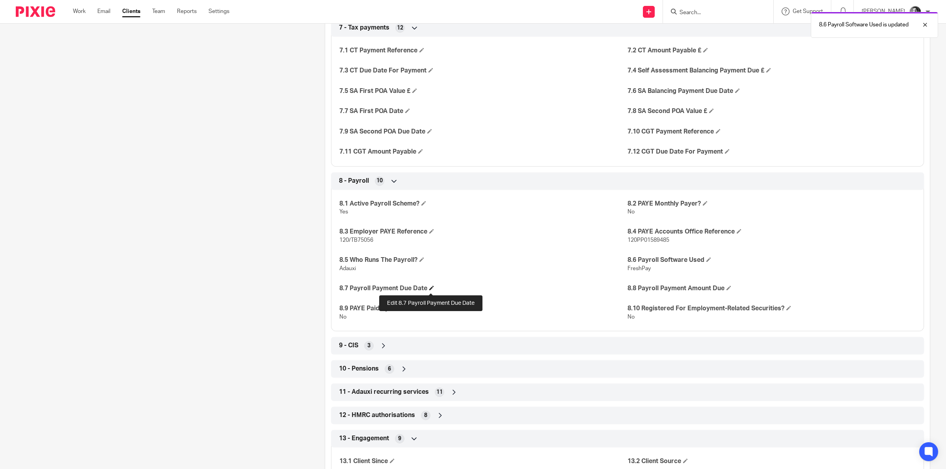
click at [432, 289] on span at bounding box center [431, 288] width 5 height 5
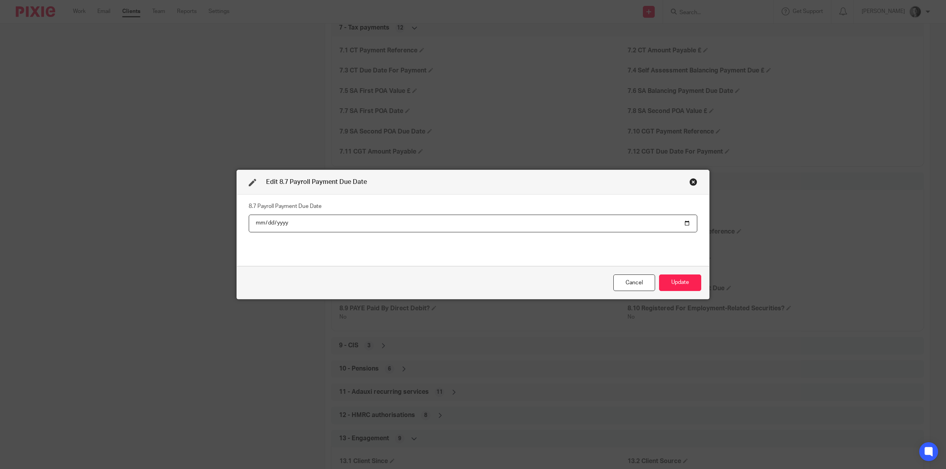
click at [687, 224] on input "date" at bounding box center [473, 224] width 449 height 18
click at [687, 223] on input "date" at bounding box center [473, 224] width 449 height 18
click at [679, 223] on input "date" at bounding box center [473, 224] width 449 height 18
type input "2025-10-22"
click at [667, 276] on button "Update" at bounding box center [680, 283] width 42 height 17
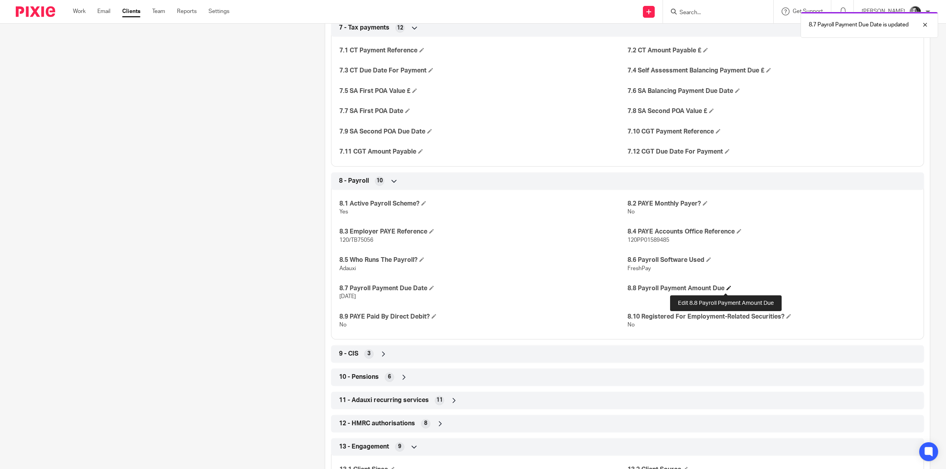
click at [726, 290] on span at bounding box center [728, 288] width 5 height 5
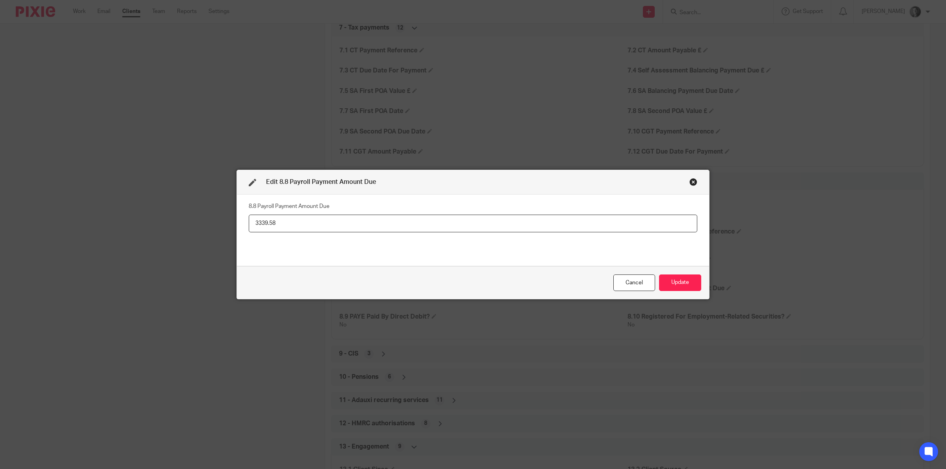
type input "3339.58"
click at [670, 280] on button "Update" at bounding box center [680, 283] width 42 height 17
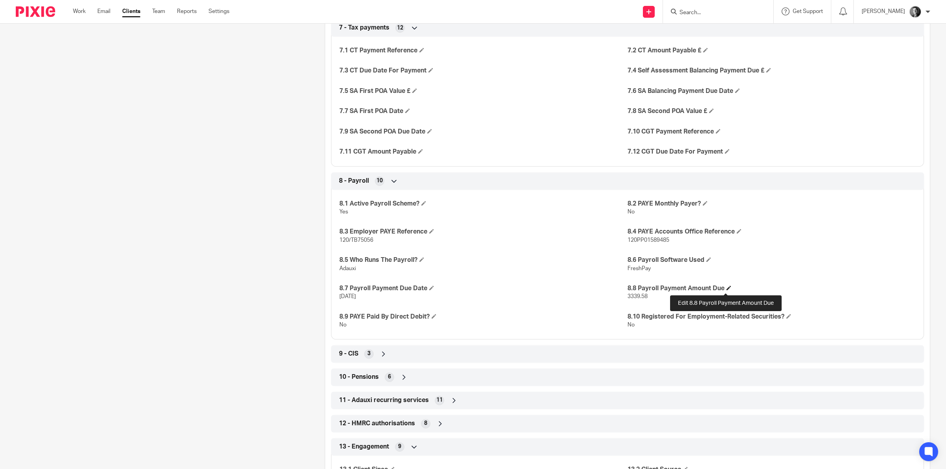
click at [726, 289] on span at bounding box center [728, 288] width 5 height 5
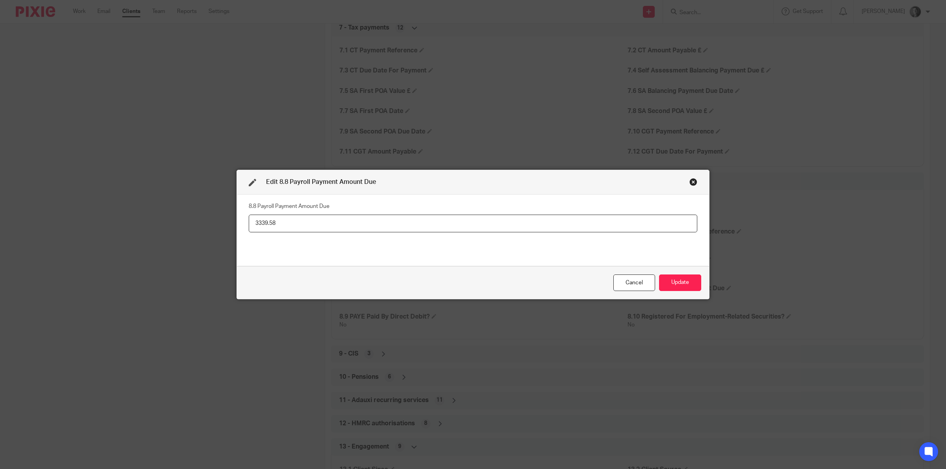
click at [256, 222] on input "3339.58" at bounding box center [473, 224] width 449 height 18
type input "3,339.58"
drag, startPoint x: 403, startPoint y: 251, endPoint x: 429, endPoint y: 251, distance: 25.6
click at [408, 251] on div "8.8 Payroll Payment Amount Due 3,339.58" at bounding box center [473, 230] width 449 height 59
click at [679, 279] on button "Update" at bounding box center [680, 283] width 42 height 17
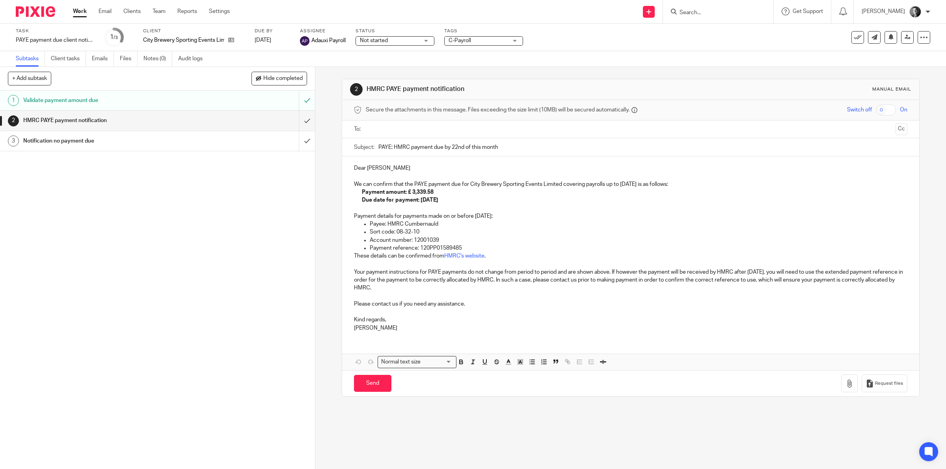
click at [390, 125] on input "text" at bounding box center [631, 129] width 524 height 9
click at [896, 131] on button "Cc" at bounding box center [902, 130] width 12 height 12
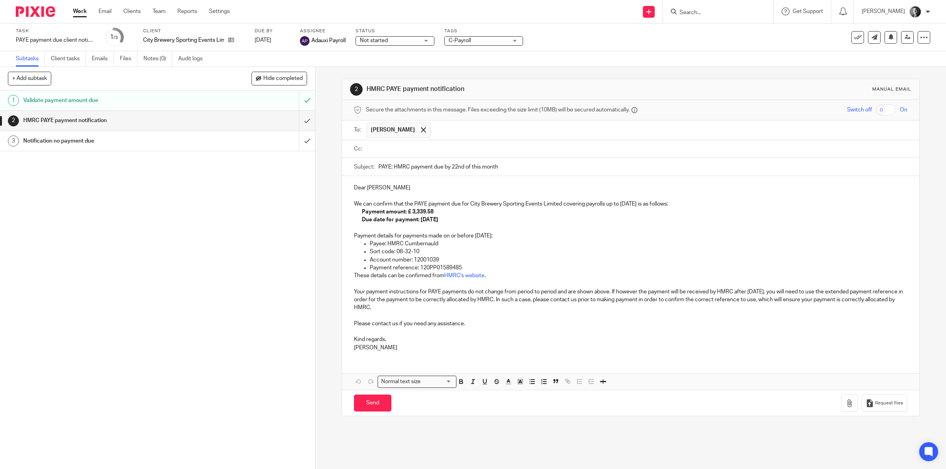
click at [497, 149] on input "text" at bounding box center [637, 149] width 536 height 9
click at [373, 189] on p "Dear [PERSON_NAME]" at bounding box center [631, 190] width 554 height 8
click at [500, 403] on button "Save draft" at bounding box center [518, 405] width 50 height 17
click at [382, 406] on input "Send" at bounding box center [372, 405] width 37 height 17
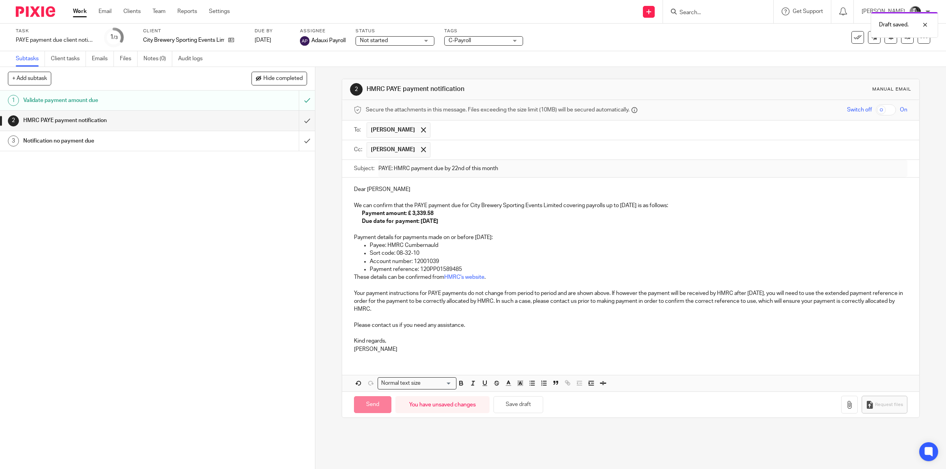
type input "Sent"
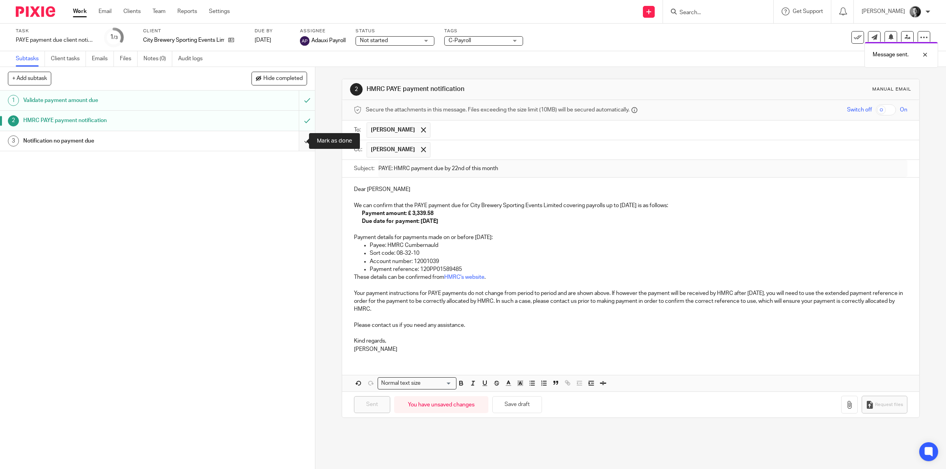
click at [301, 143] on input "submit" at bounding box center [157, 141] width 315 height 20
